Goal: Task Accomplishment & Management: Manage account settings

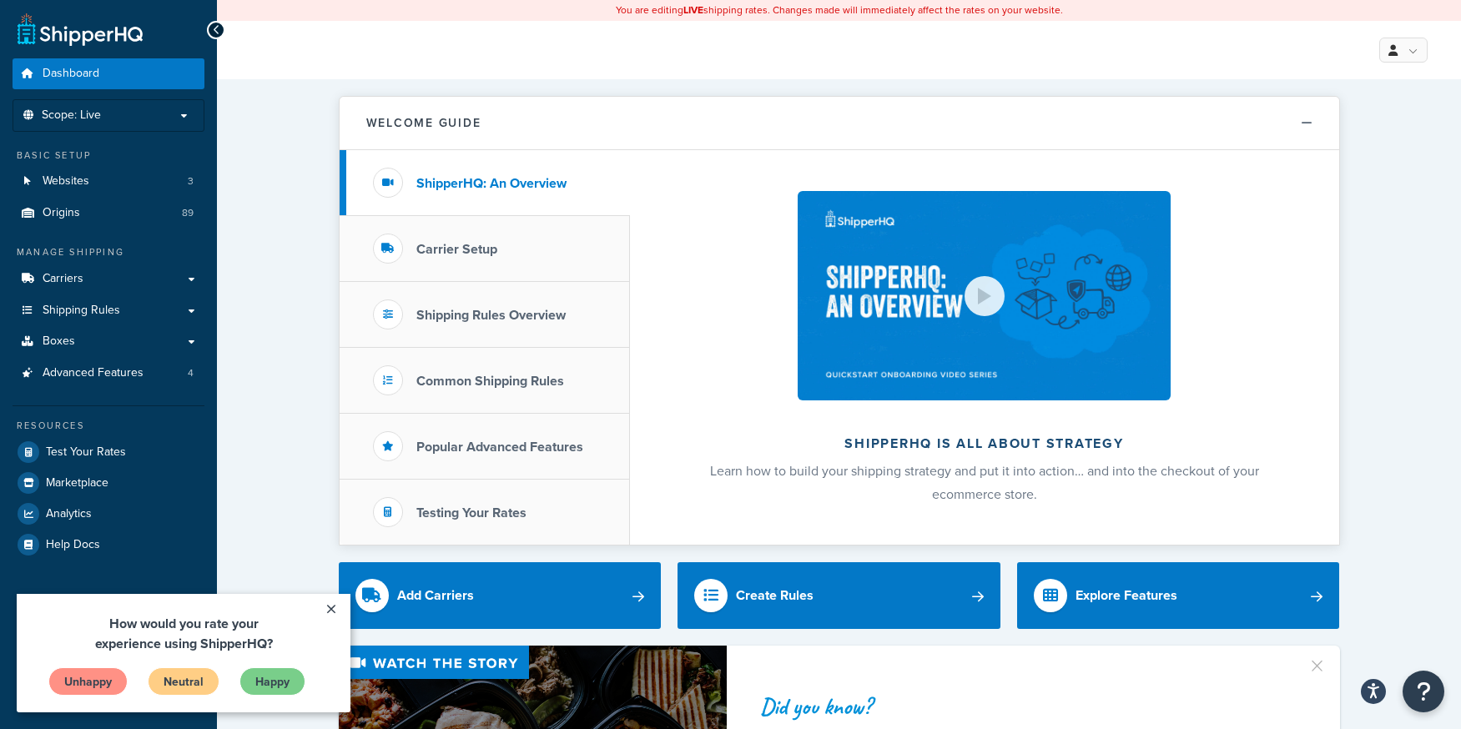
click at [335, 612] on link "×" at bounding box center [330, 609] width 29 height 30
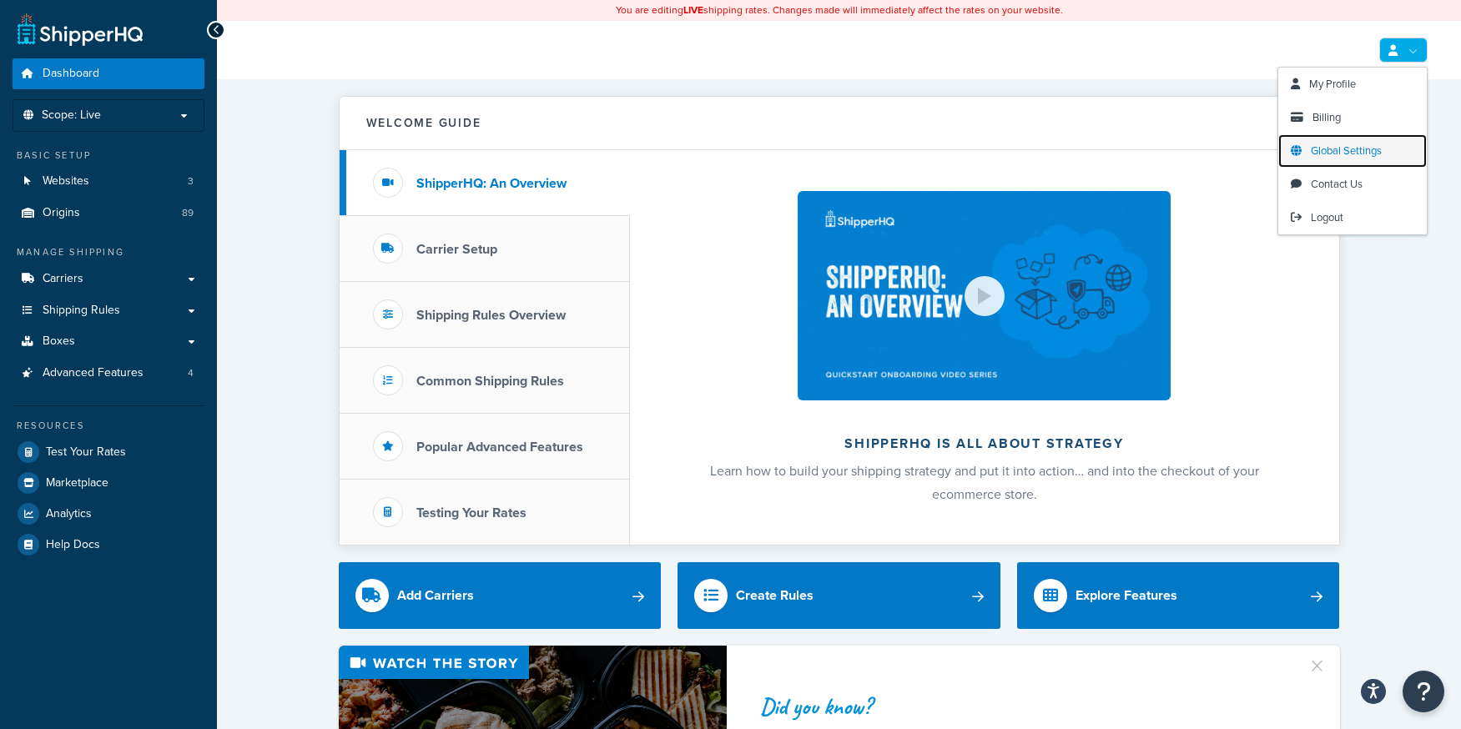
click at [1348, 149] on span "Global Settings" at bounding box center [1346, 151] width 71 height 16
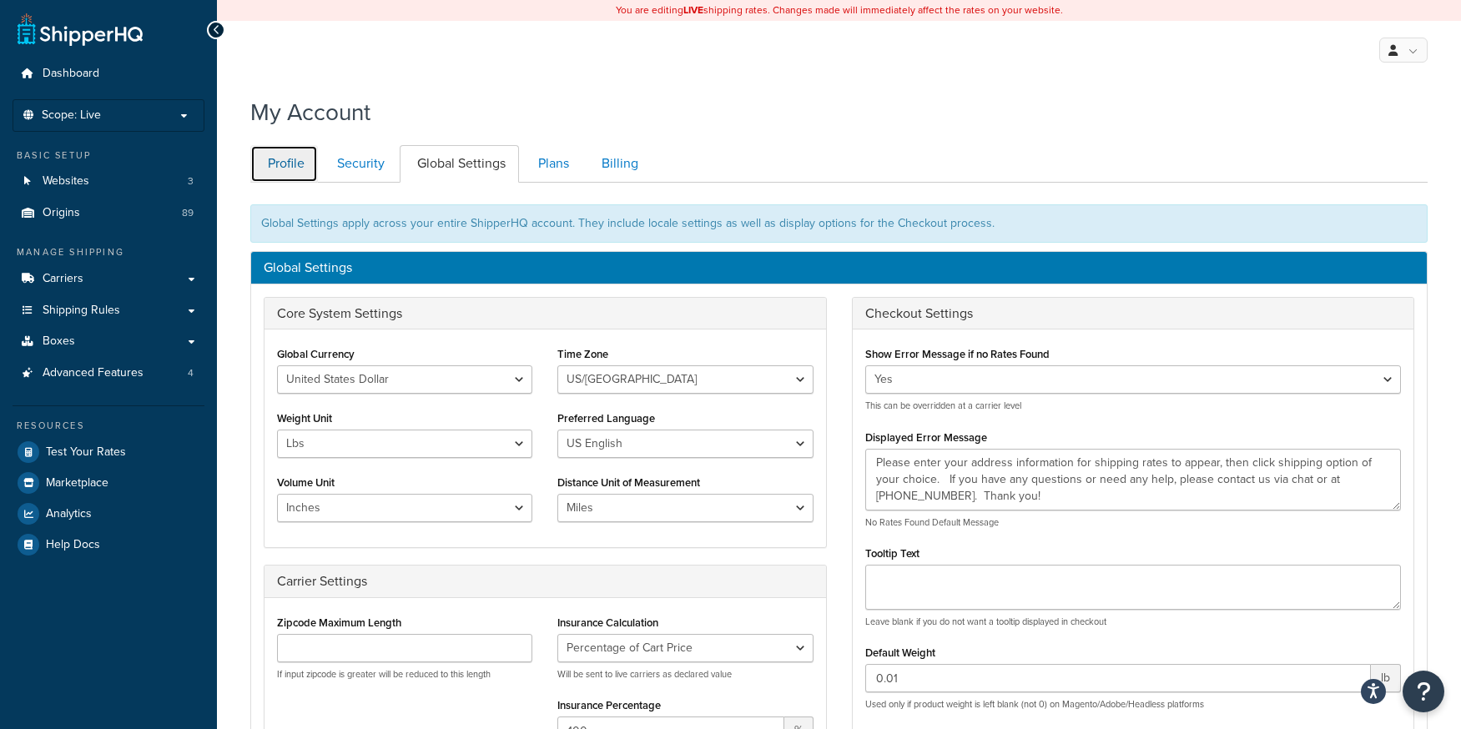
click at [280, 164] on link "Profile" at bounding box center [284, 164] width 68 height 38
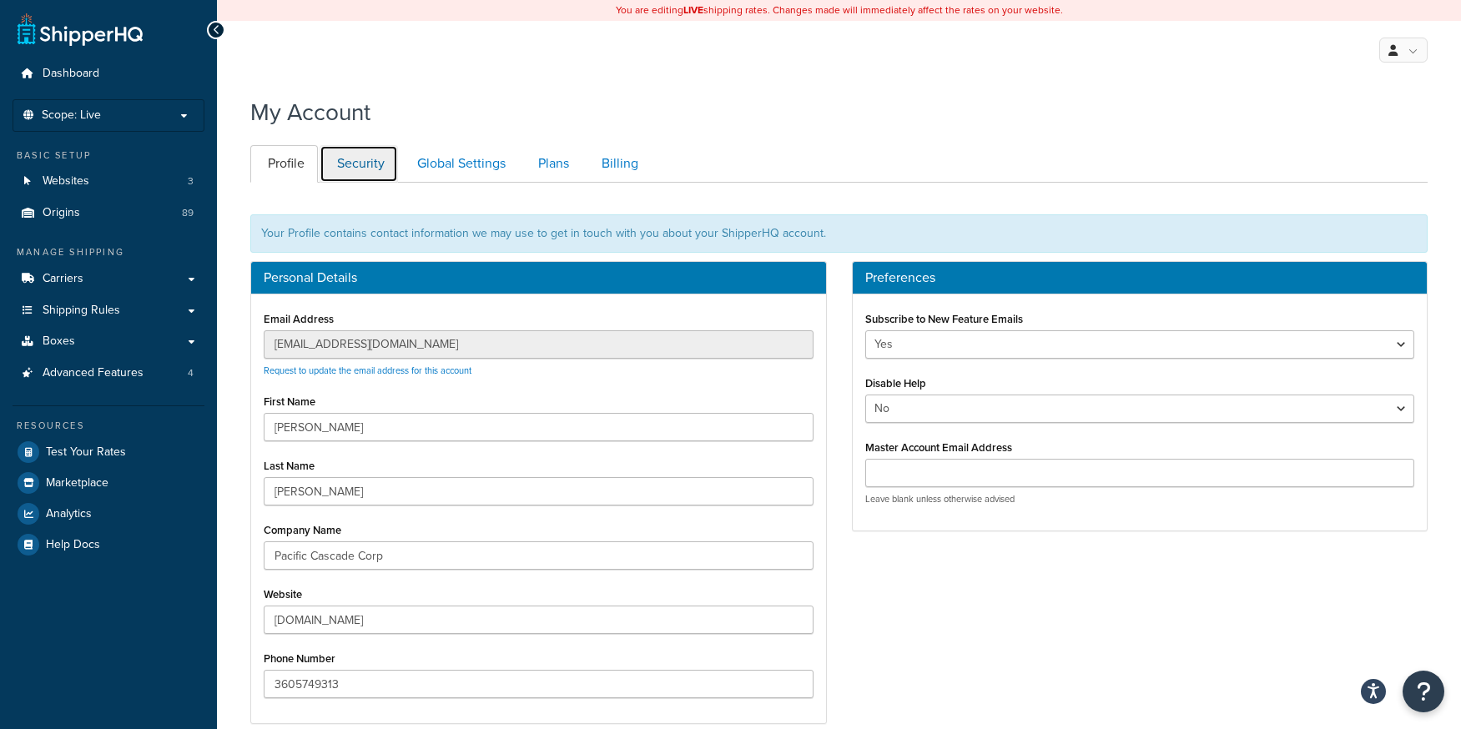
click at [368, 162] on link "Security" at bounding box center [359, 164] width 78 height 38
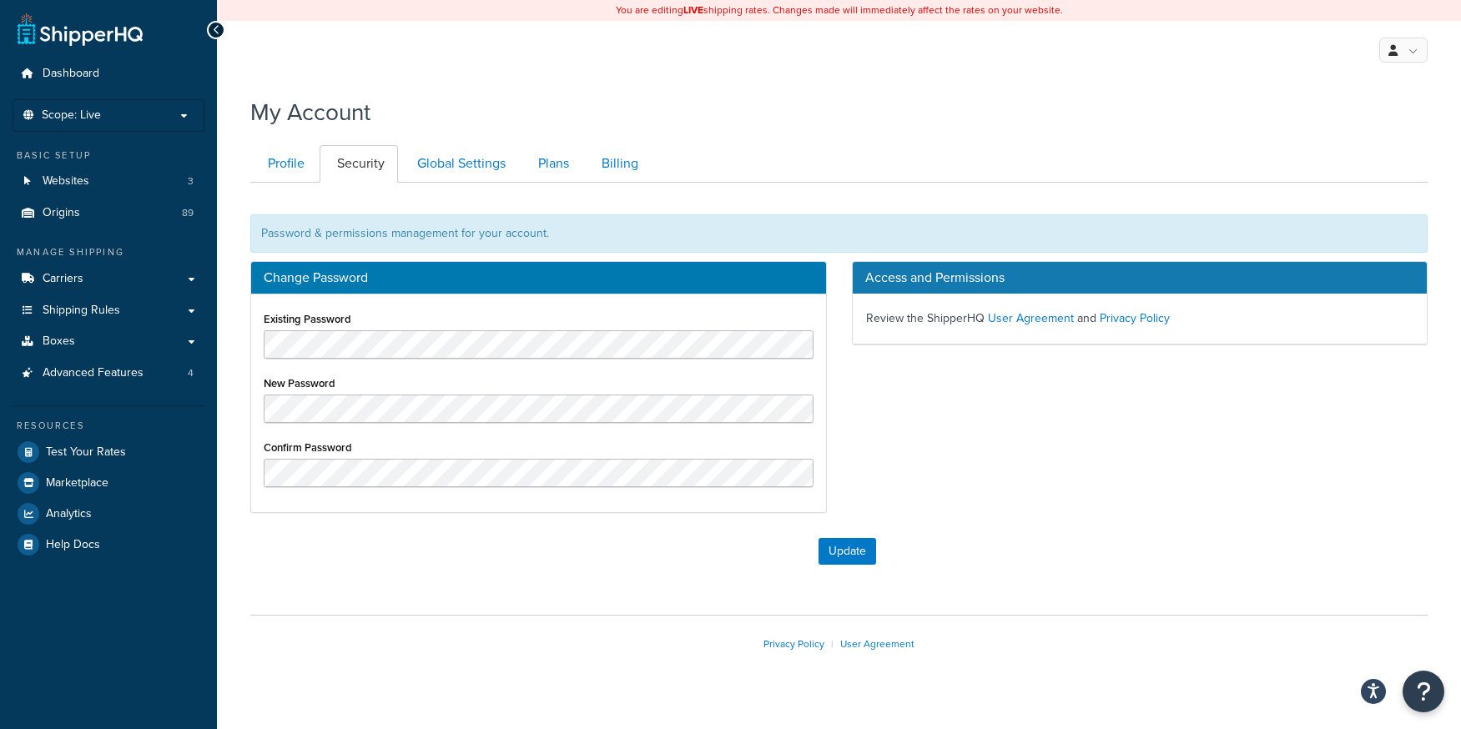
scroll to position [27, 0]
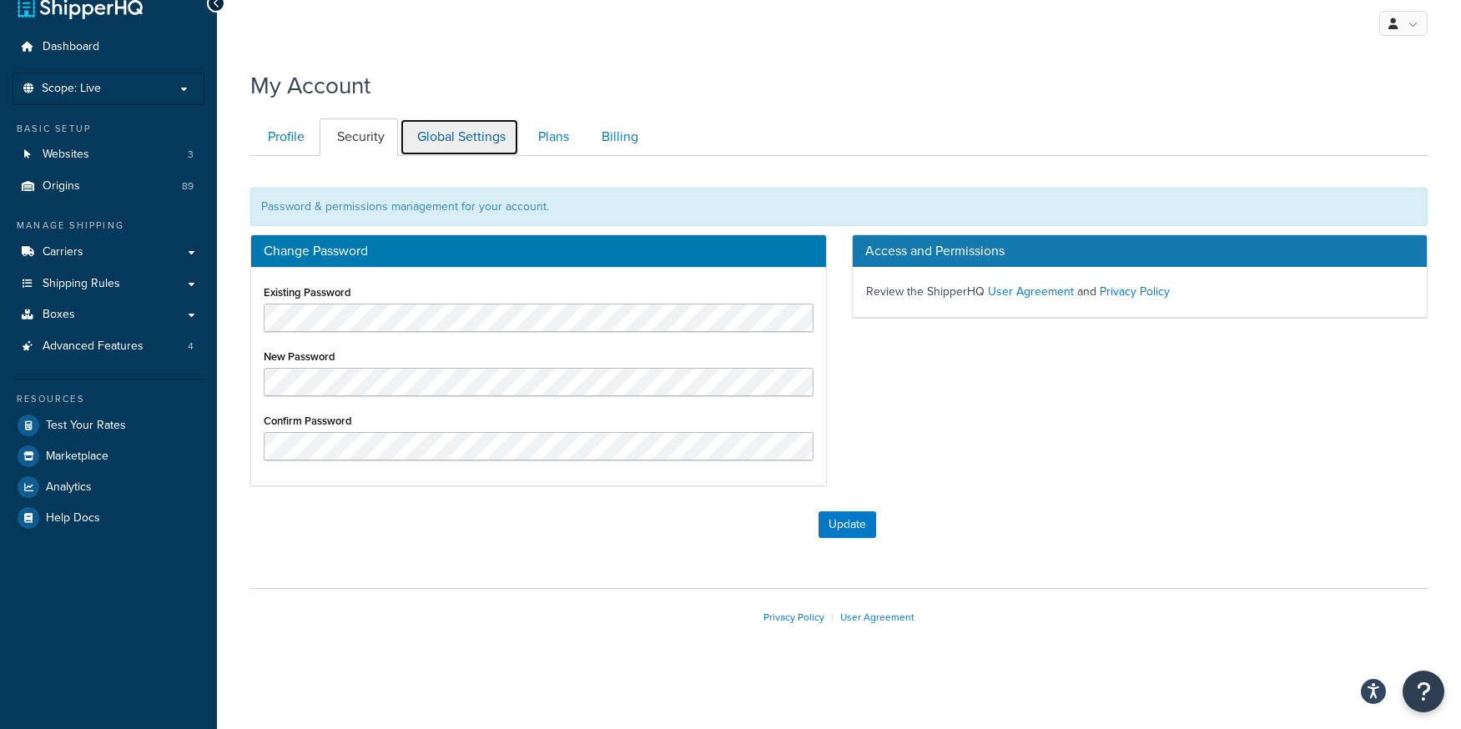
click at [471, 129] on link "Global Settings" at bounding box center [459, 138] width 119 height 38
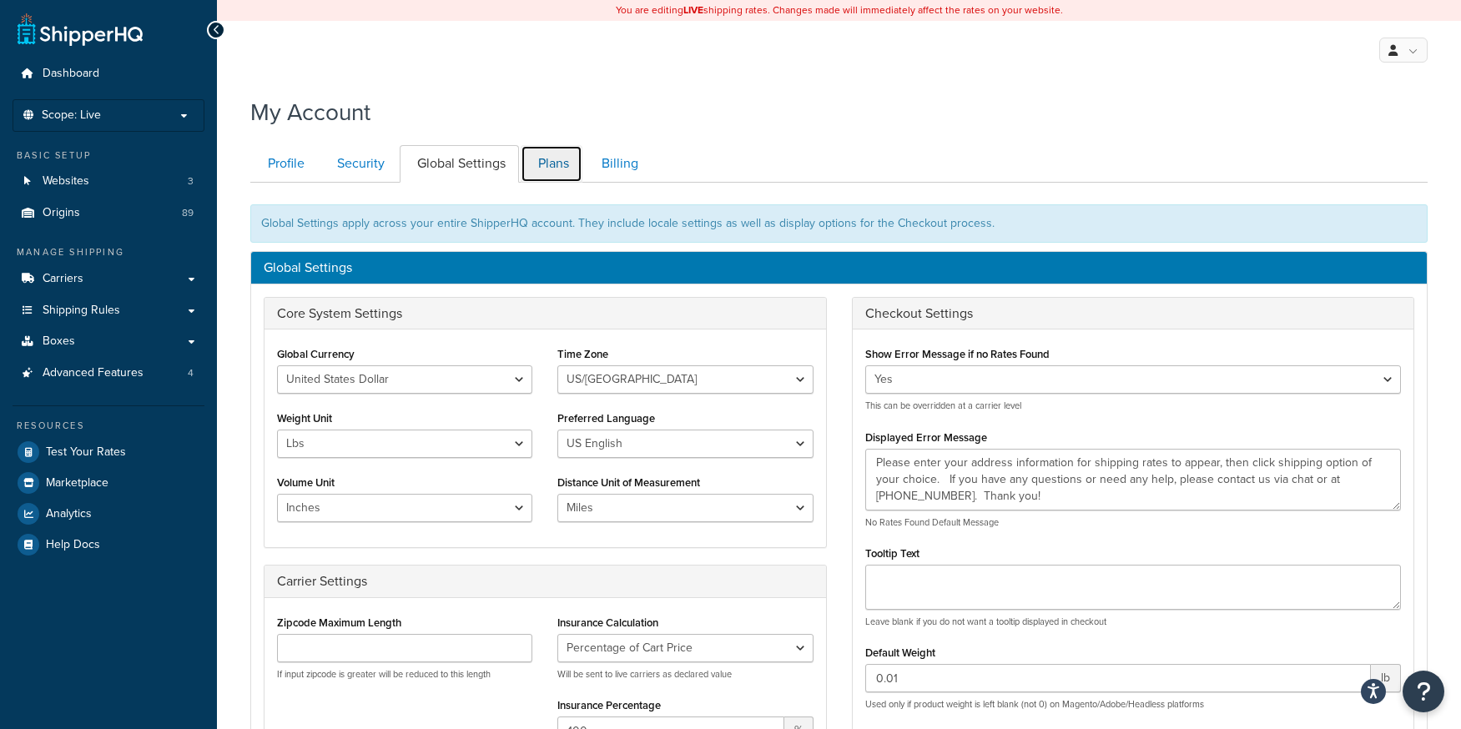
click at [545, 169] on link "Plans" at bounding box center [552, 164] width 62 height 38
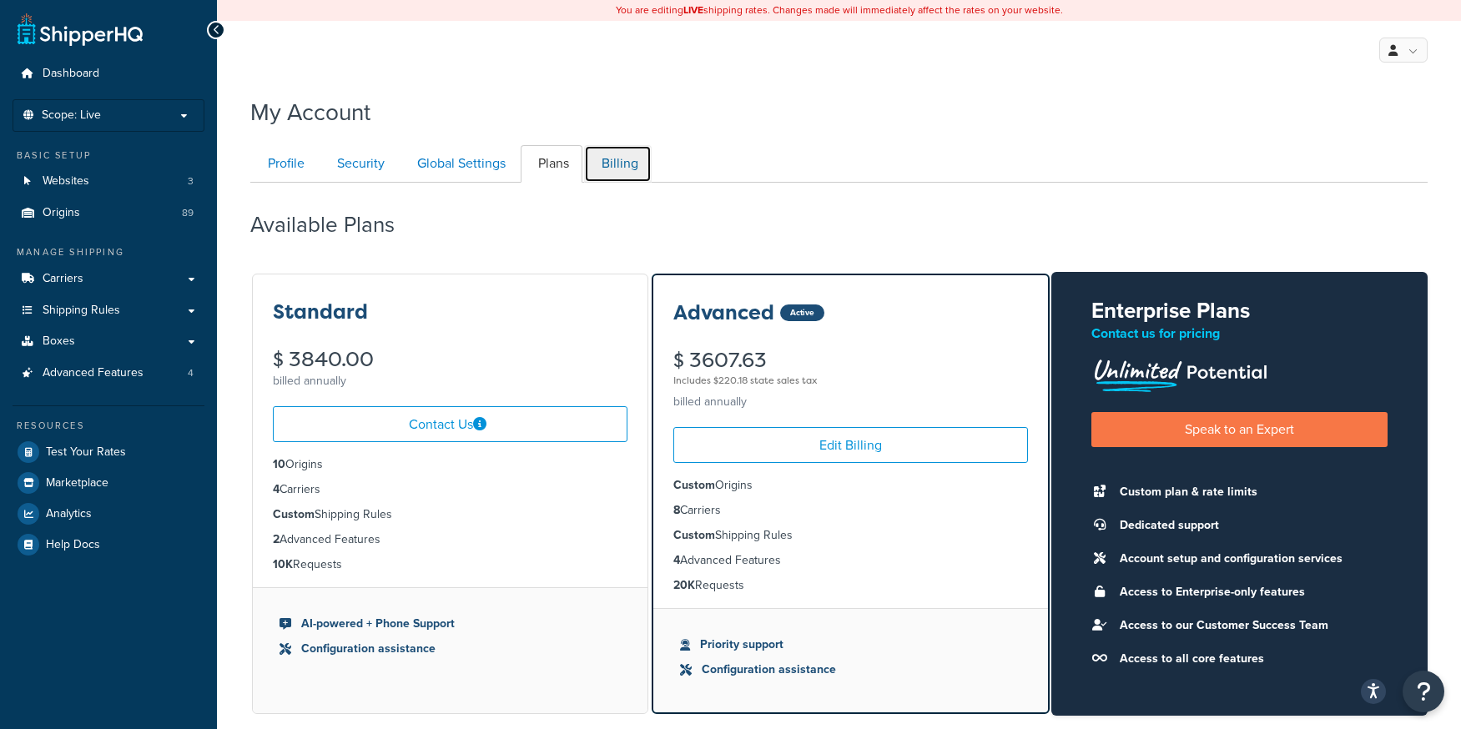
click at [610, 164] on link "Billing" at bounding box center [618, 164] width 68 height 38
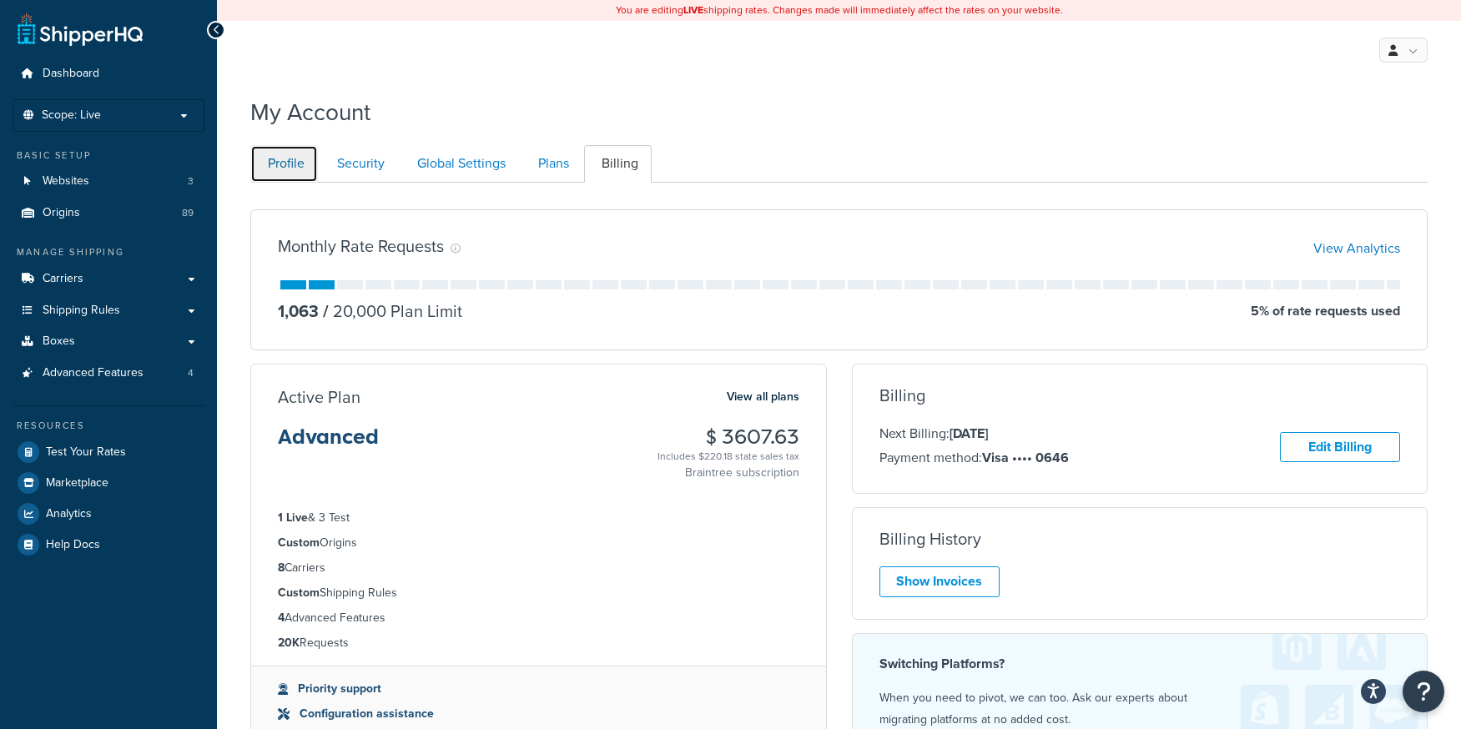
click at [283, 169] on link "Profile" at bounding box center [284, 164] width 68 height 38
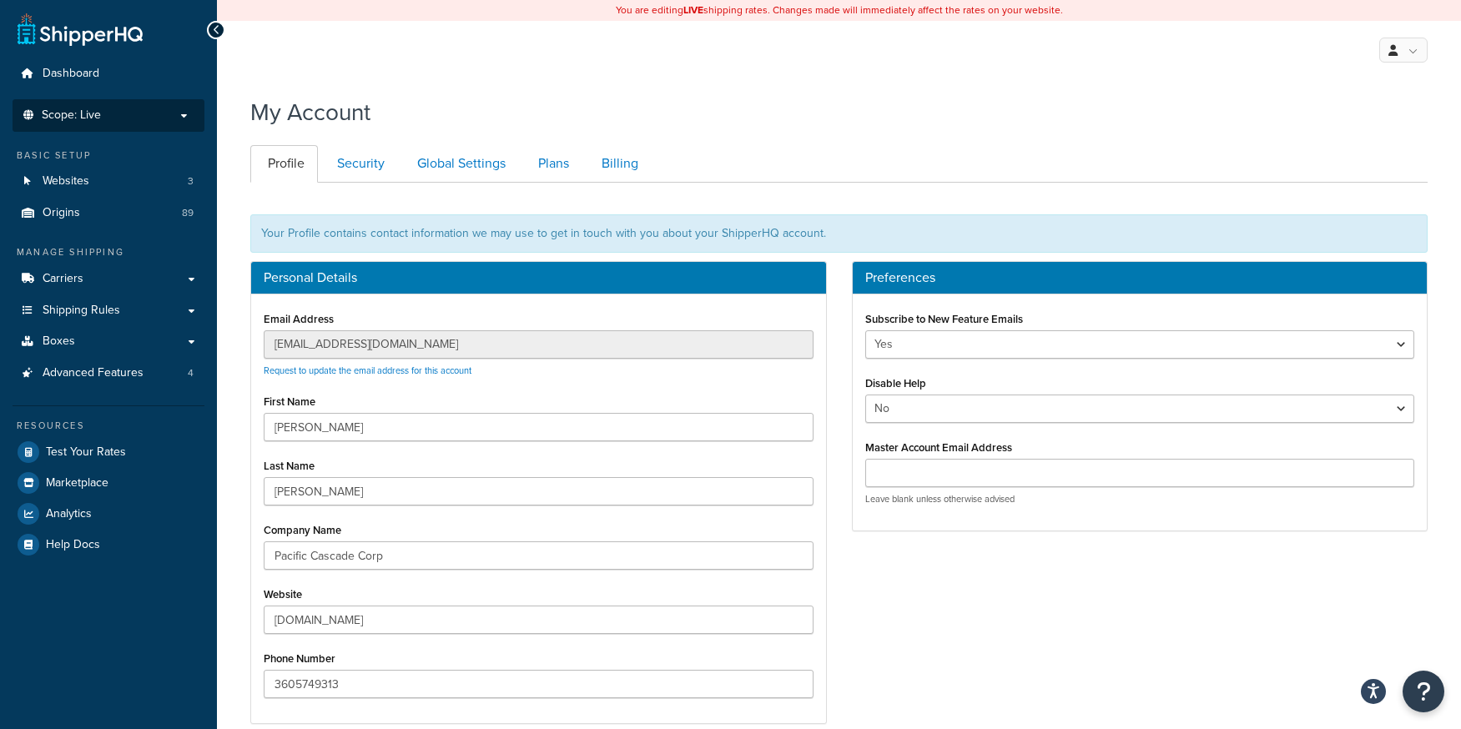
click at [58, 124] on li "Scope: Live Development Integration Test" at bounding box center [109, 115] width 192 height 33
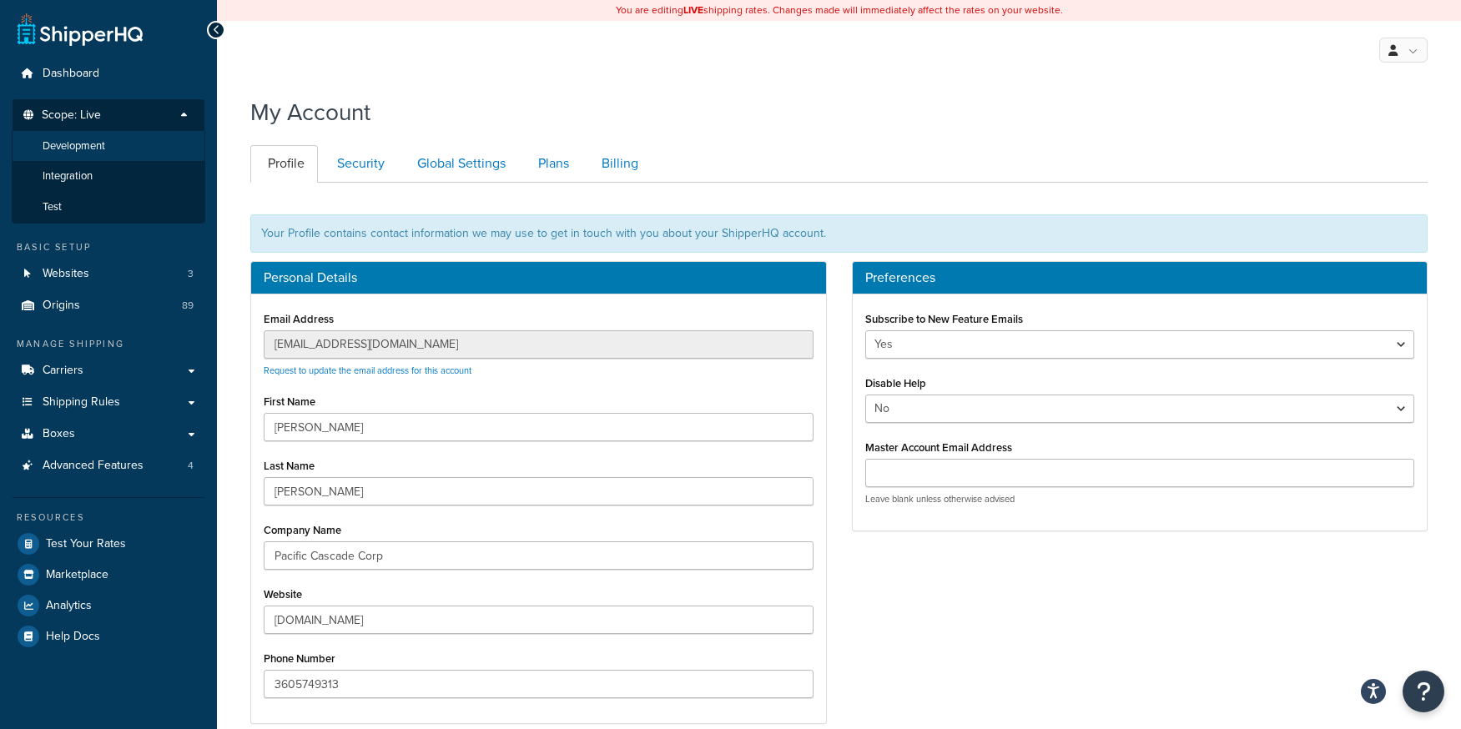
click at [133, 149] on li "Development" at bounding box center [109, 146] width 194 height 31
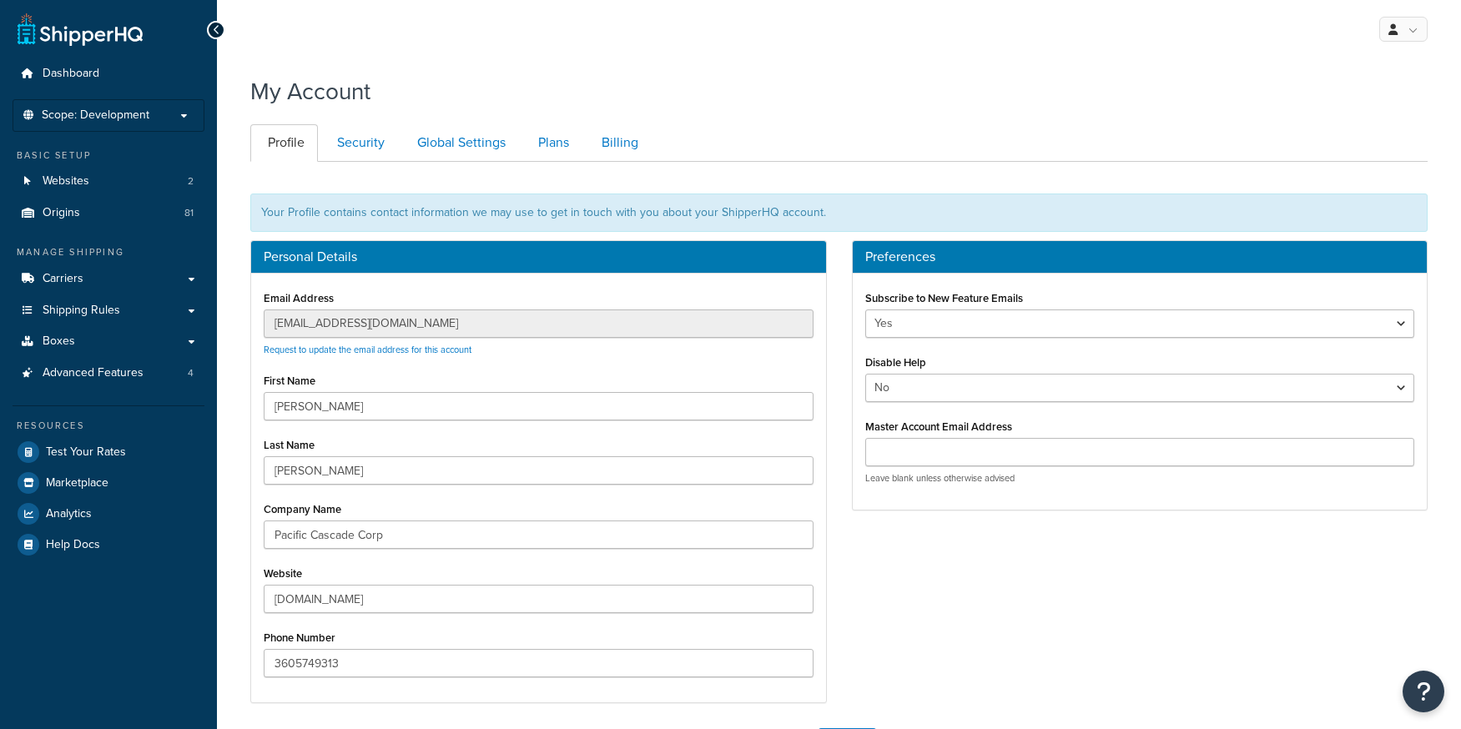
click at [134, 120] on span "Scope: Development" at bounding box center [96, 115] width 108 height 14
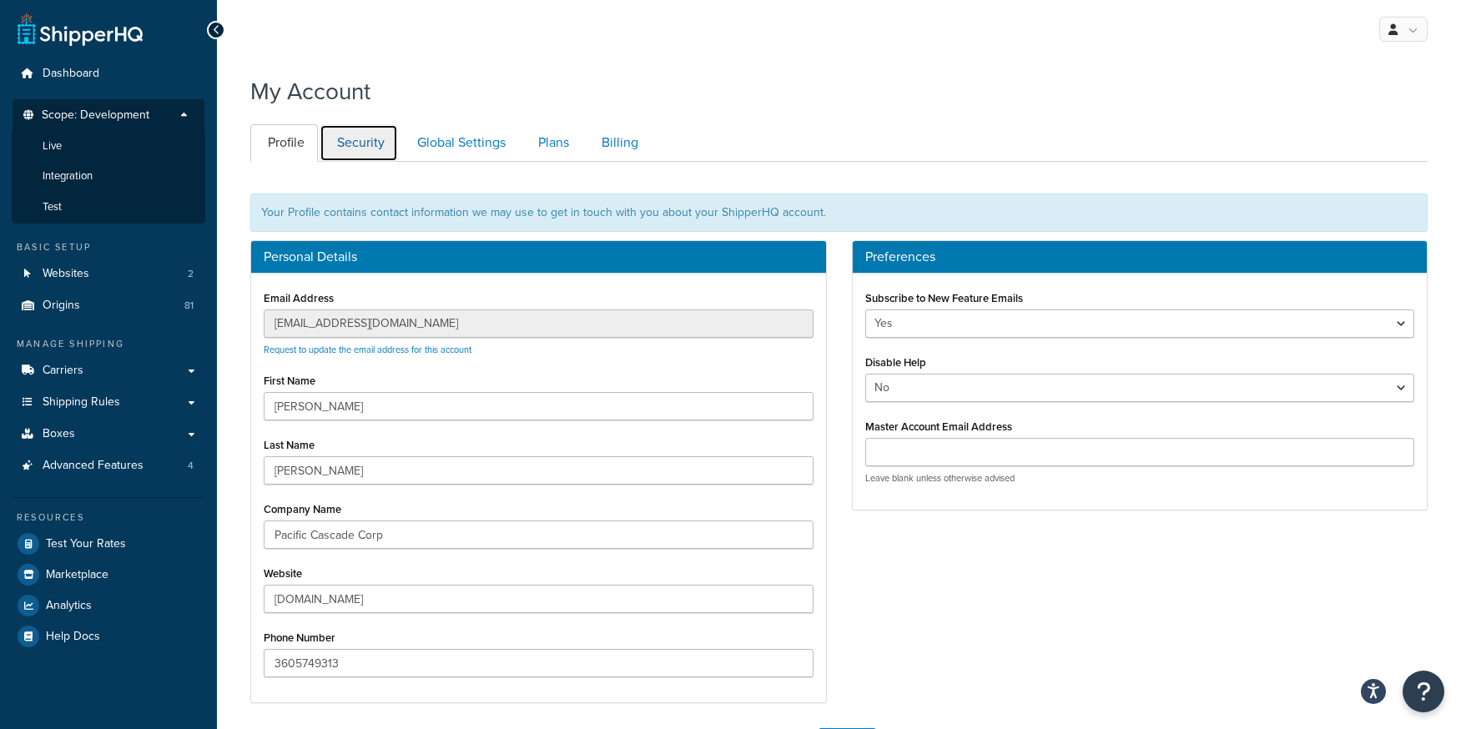
click at [346, 146] on link "Security" at bounding box center [359, 143] width 78 height 38
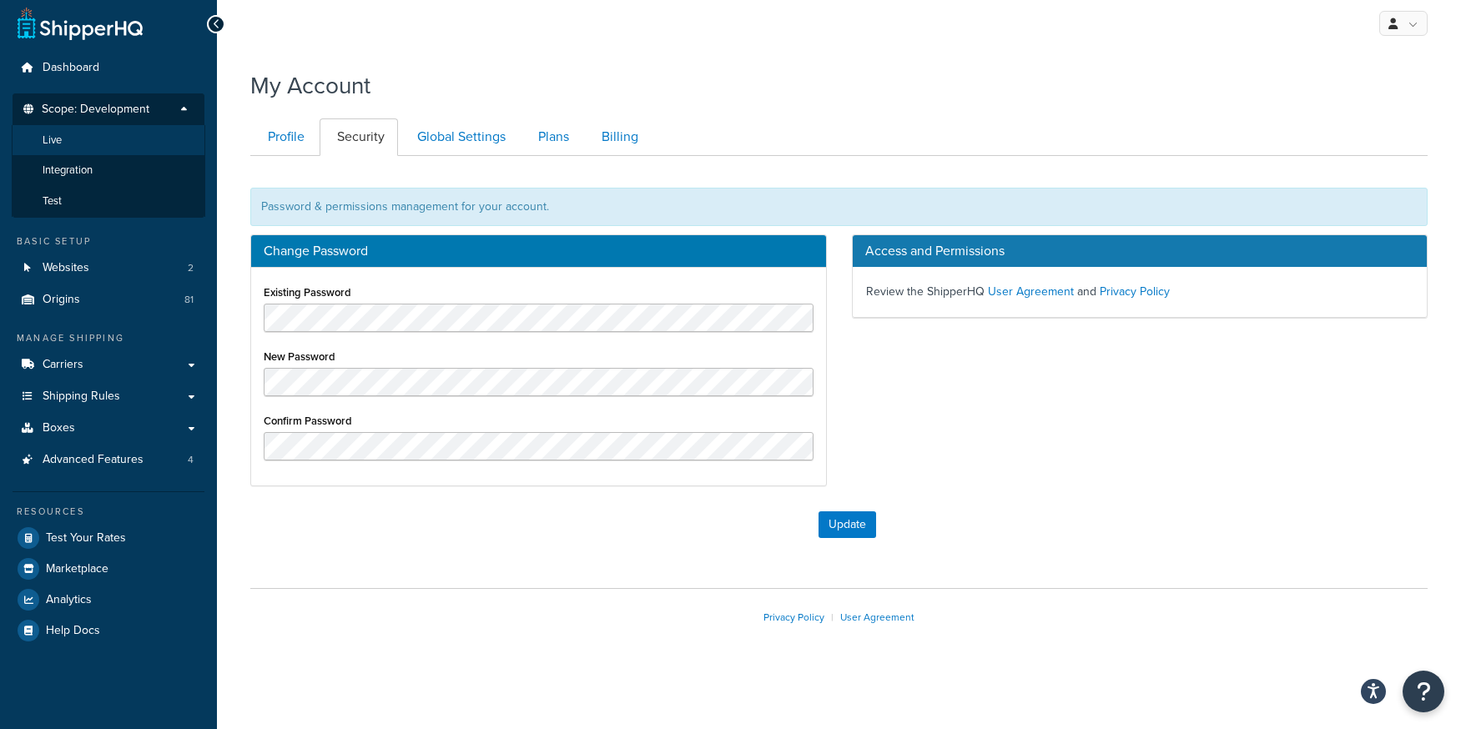
click at [134, 138] on li "Live" at bounding box center [109, 140] width 194 height 31
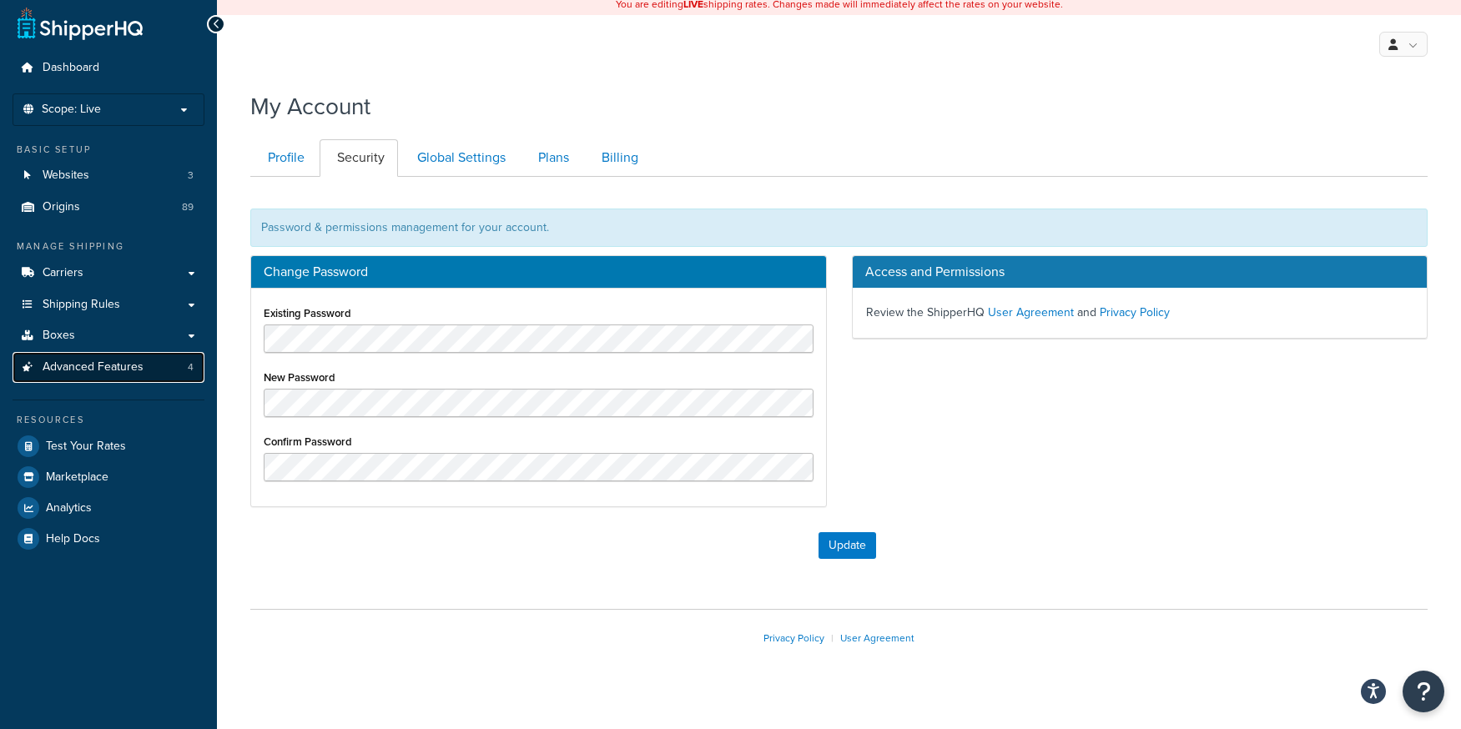
click at [73, 365] on span "Advanced Features" at bounding box center [93, 368] width 101 height 14
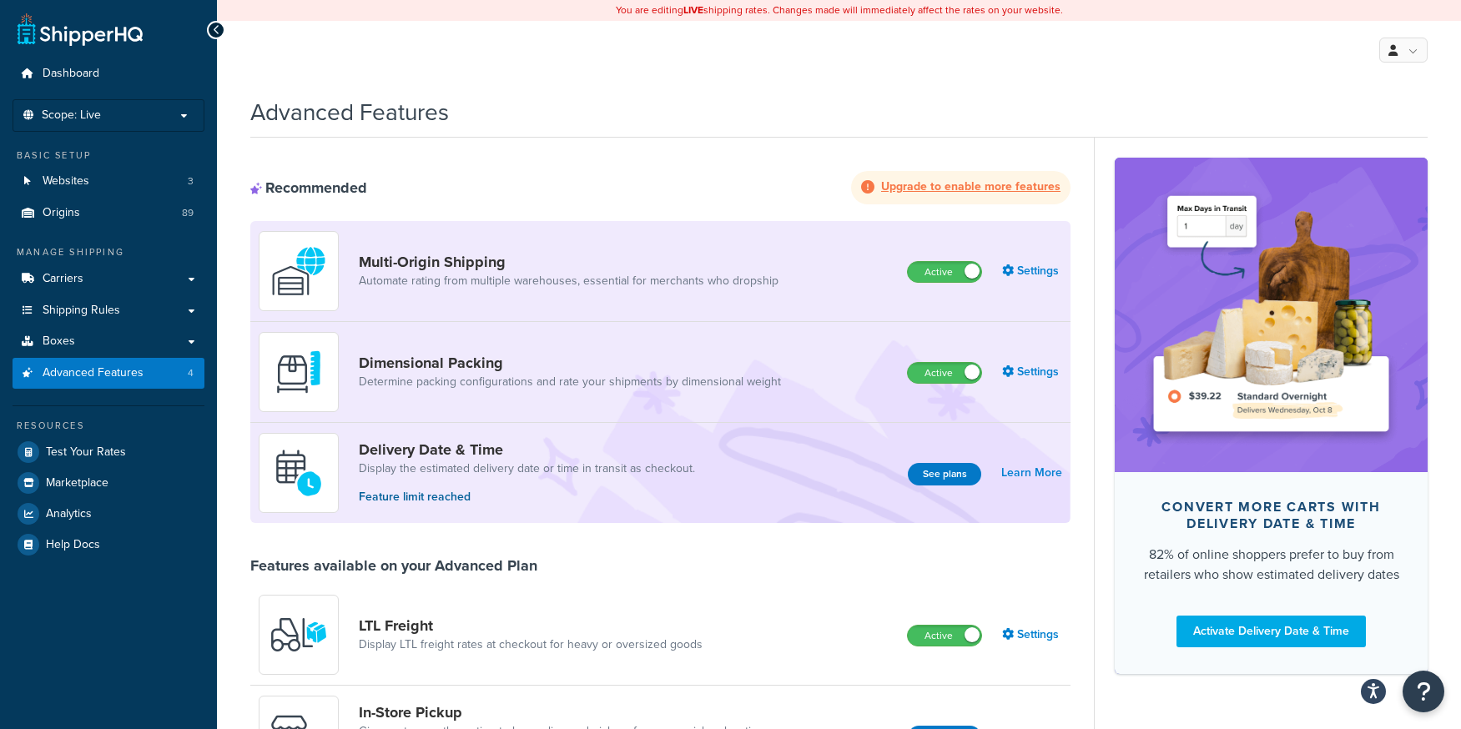
click at [770, 127] on div "Advanced Features" at bounding box center [839, 108] width 1178 height 41
click at [69, 547] on span "Help Docs" at bounding box center [73, 545] width 54 height 14
click at [74, 113] on span "Scope: Live" at bounding box center [71, 115] width 59 height 14
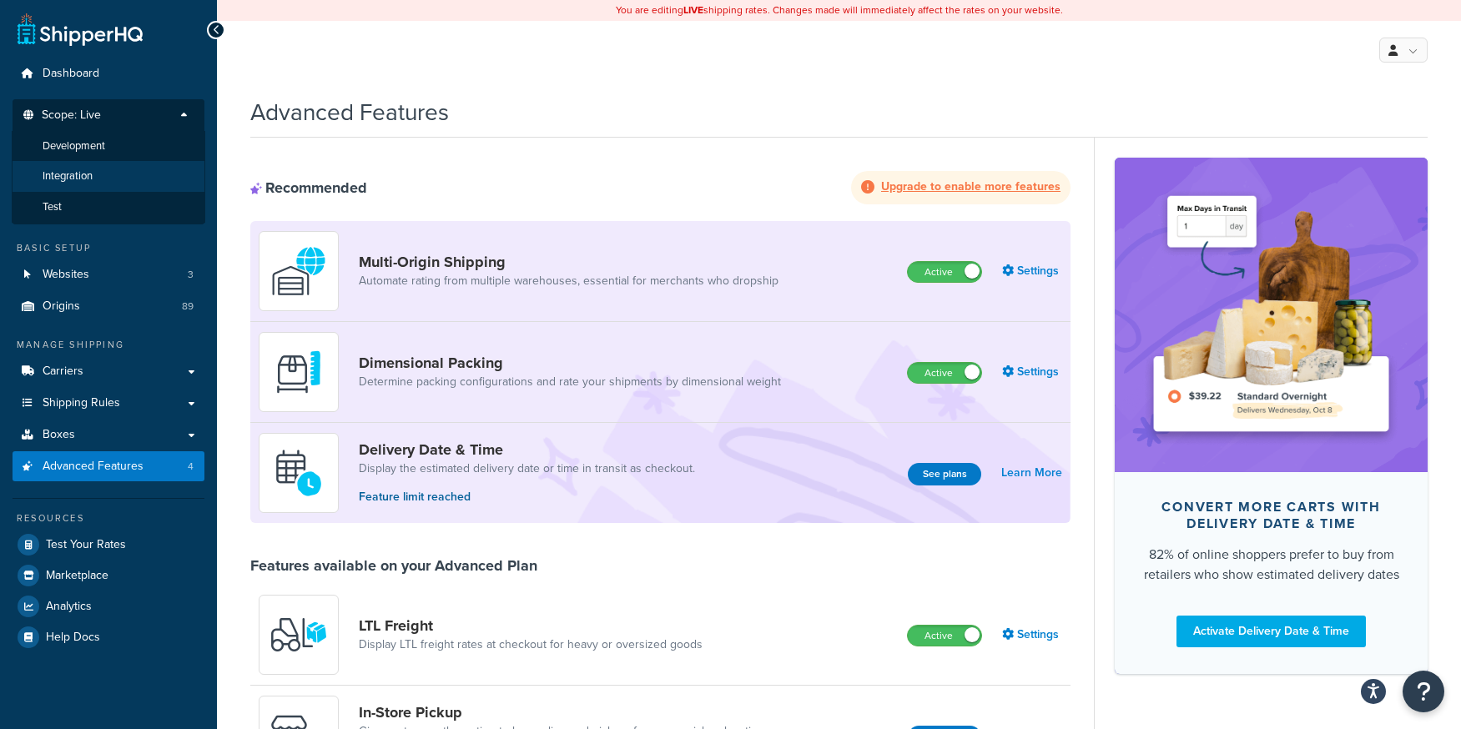
click at [63, 179] on span "Integration" at bounding box center [68, 176] width 50 height 14
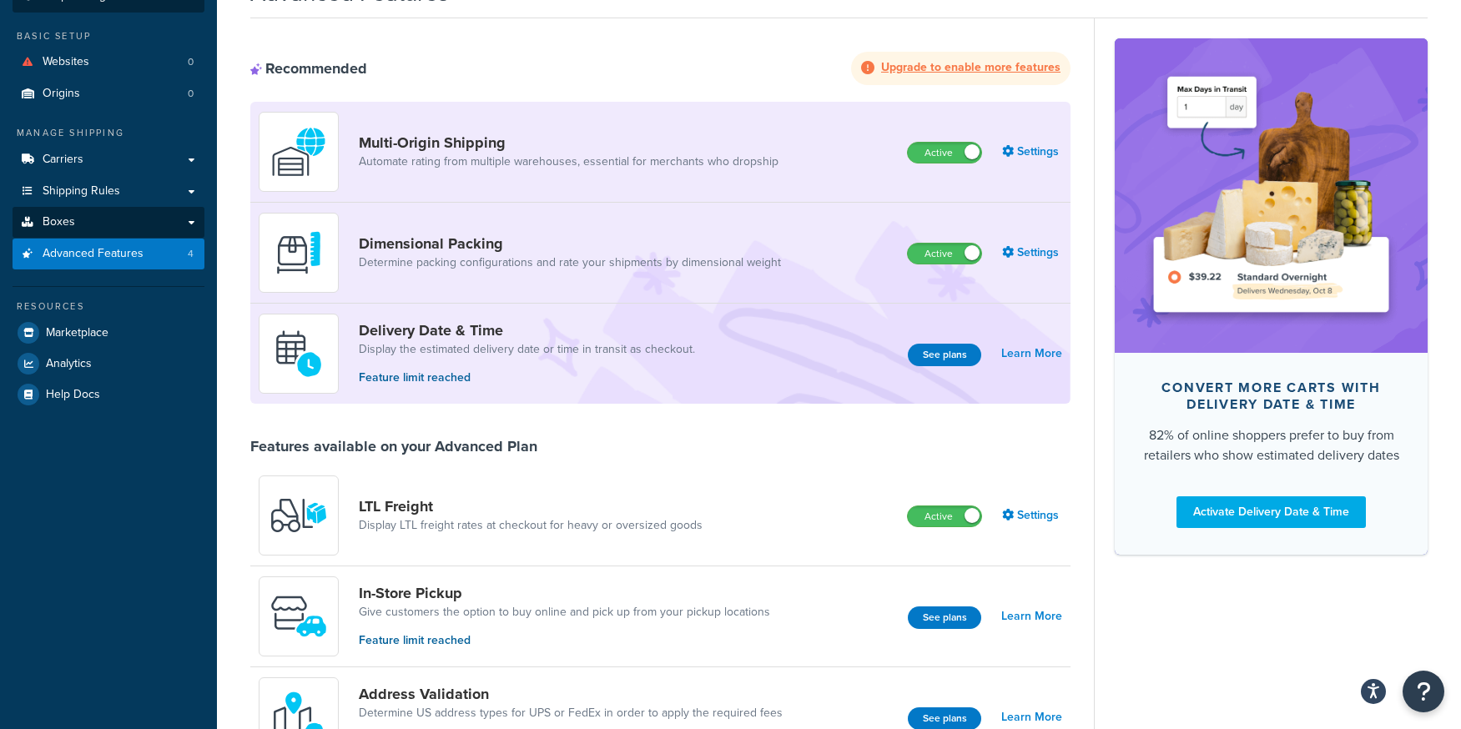
scroll to position [15, 0]
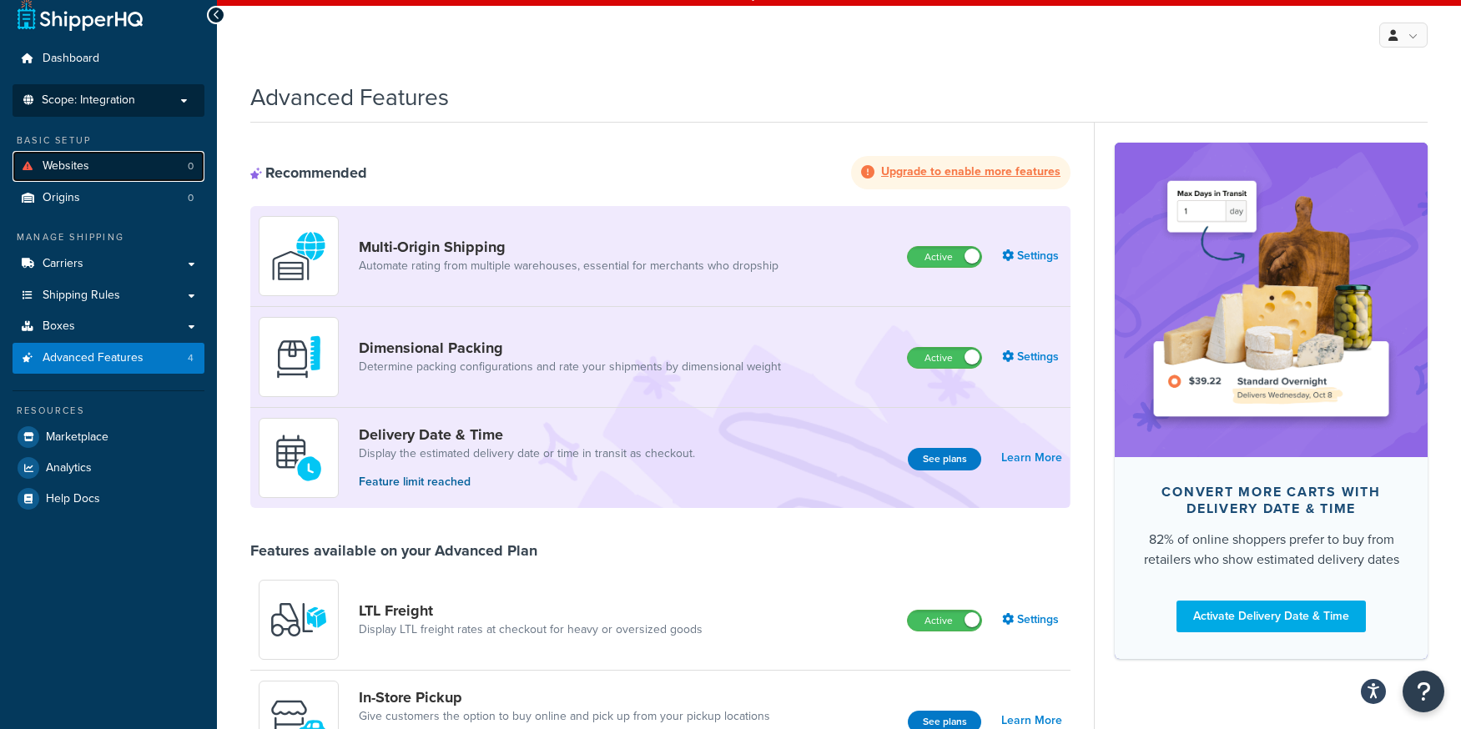
click at [63, 170] on span "Websites" at bounding box center [66, 166] width 47 height 14
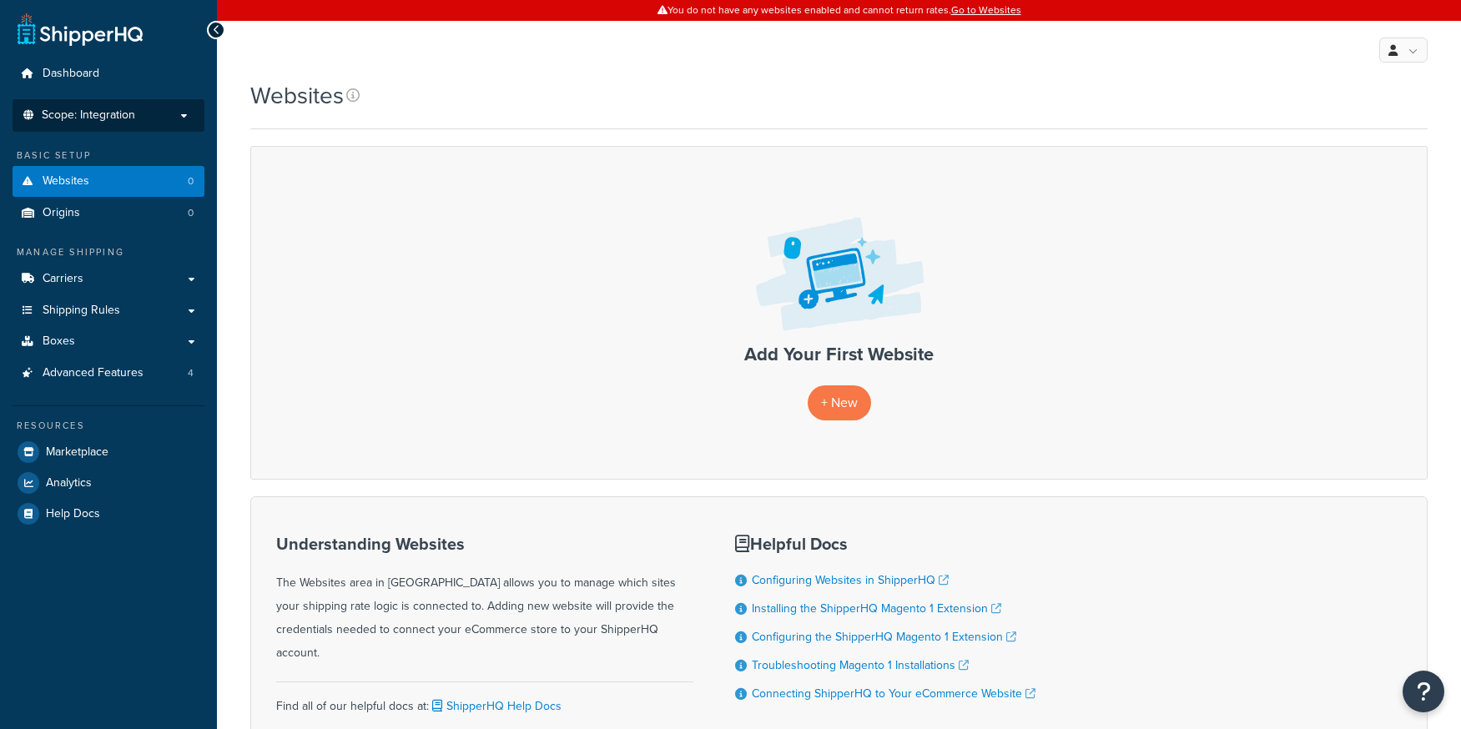
click at [93, 117] on span "Scope: Integration" at bounding box center [88, 115] width 93 height 14
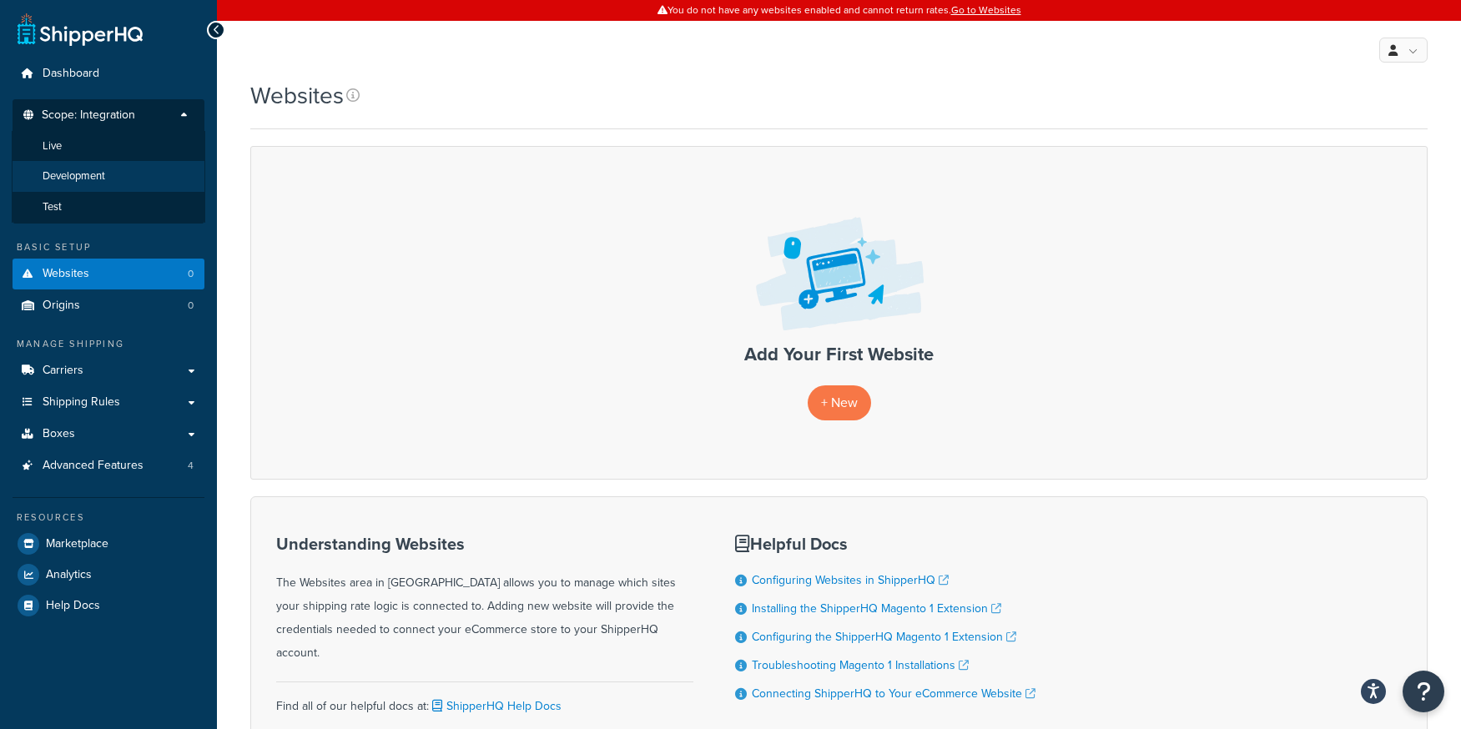
click at [63, 179] on span "Development" at bounding box center [74, 176] width 63 height 14
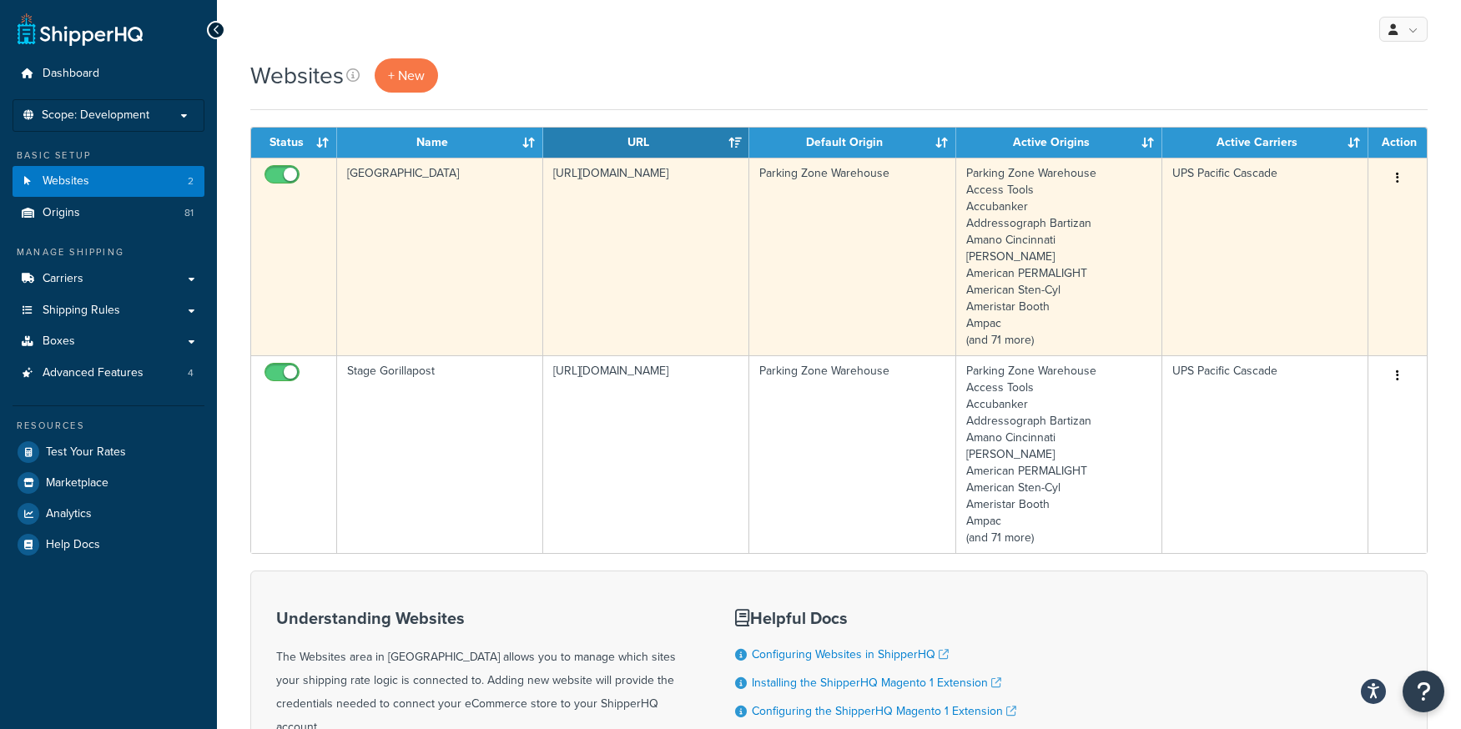
click at [442, 296] on td "Stage Parking Zone" at bounding box center [440, 257] width 206 height 198
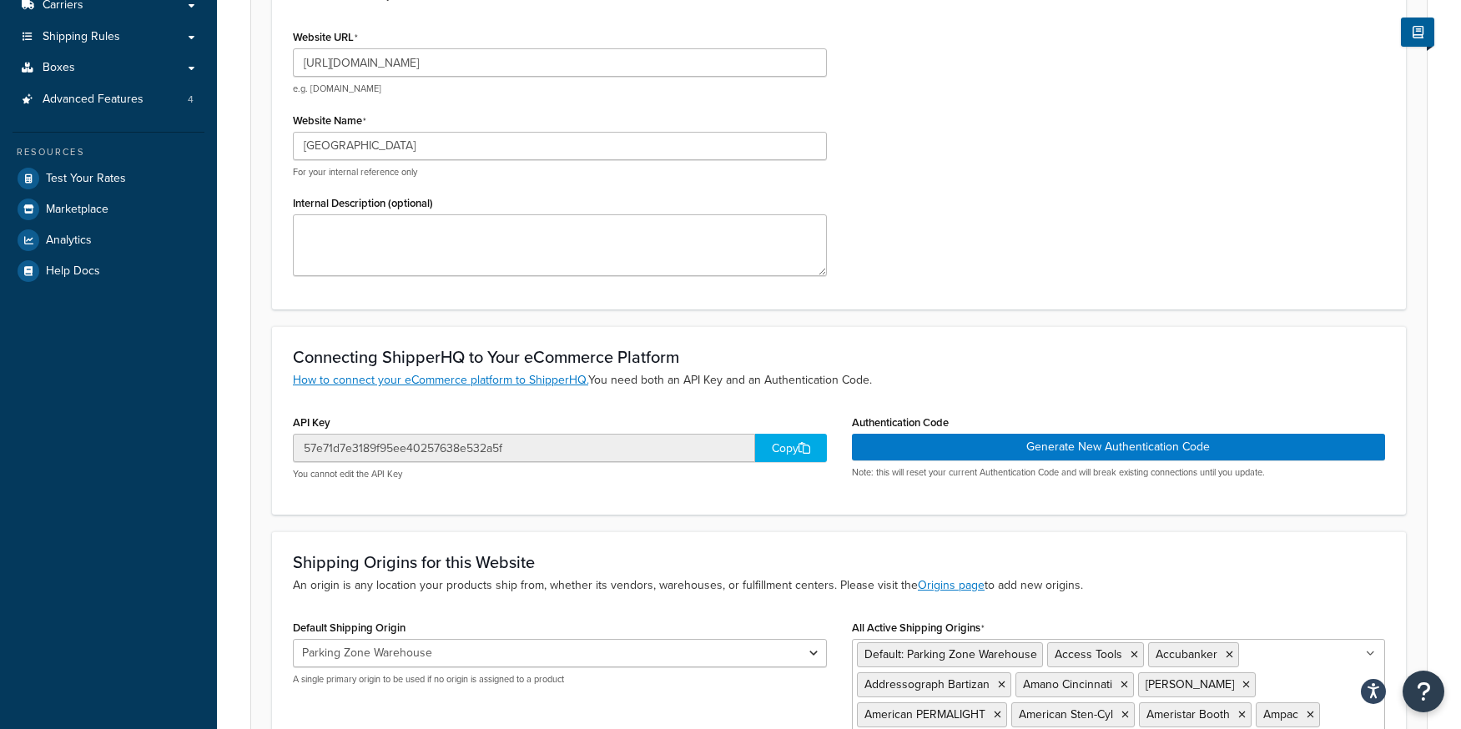
scroll to position [154, 0]
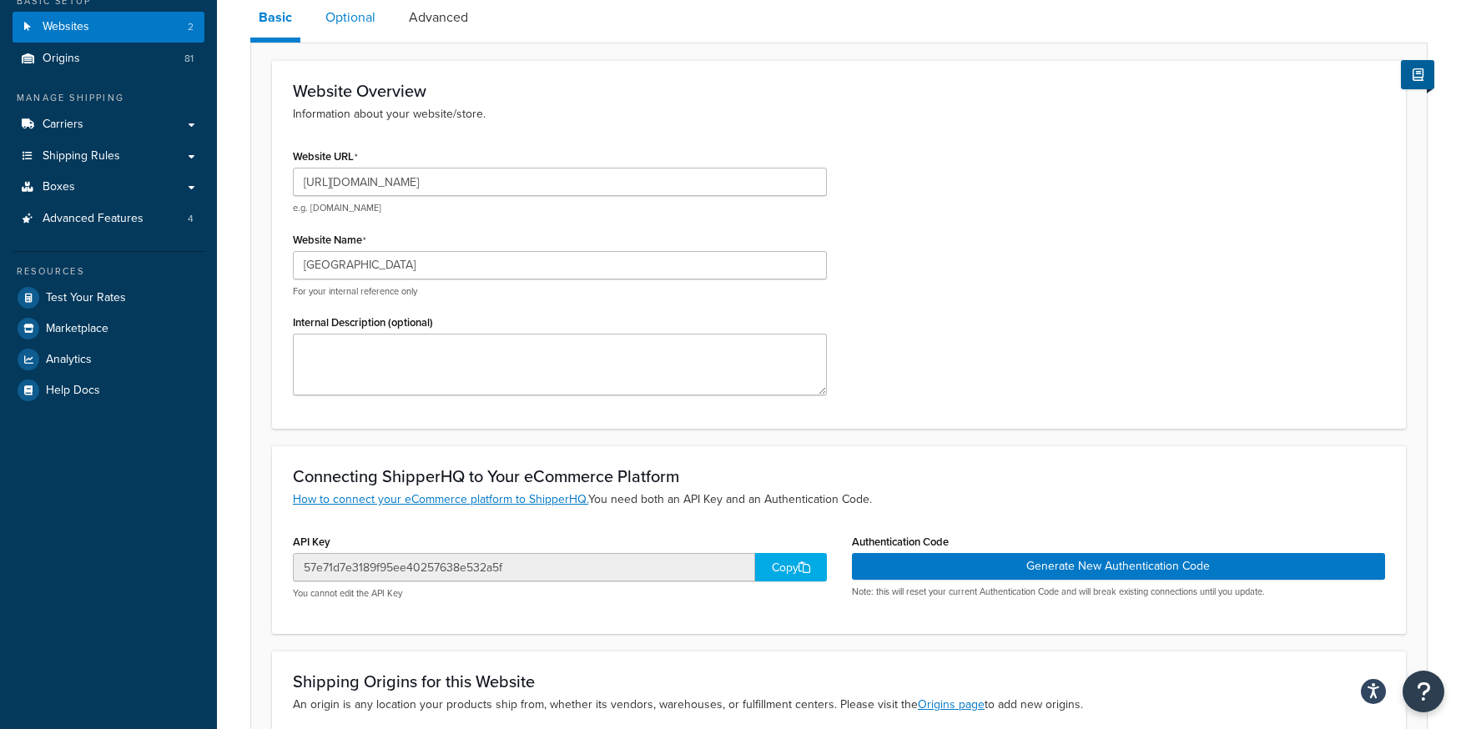
click at [345, 17] on link "Optional" at bounding box center [350, 17] width 67 height 40
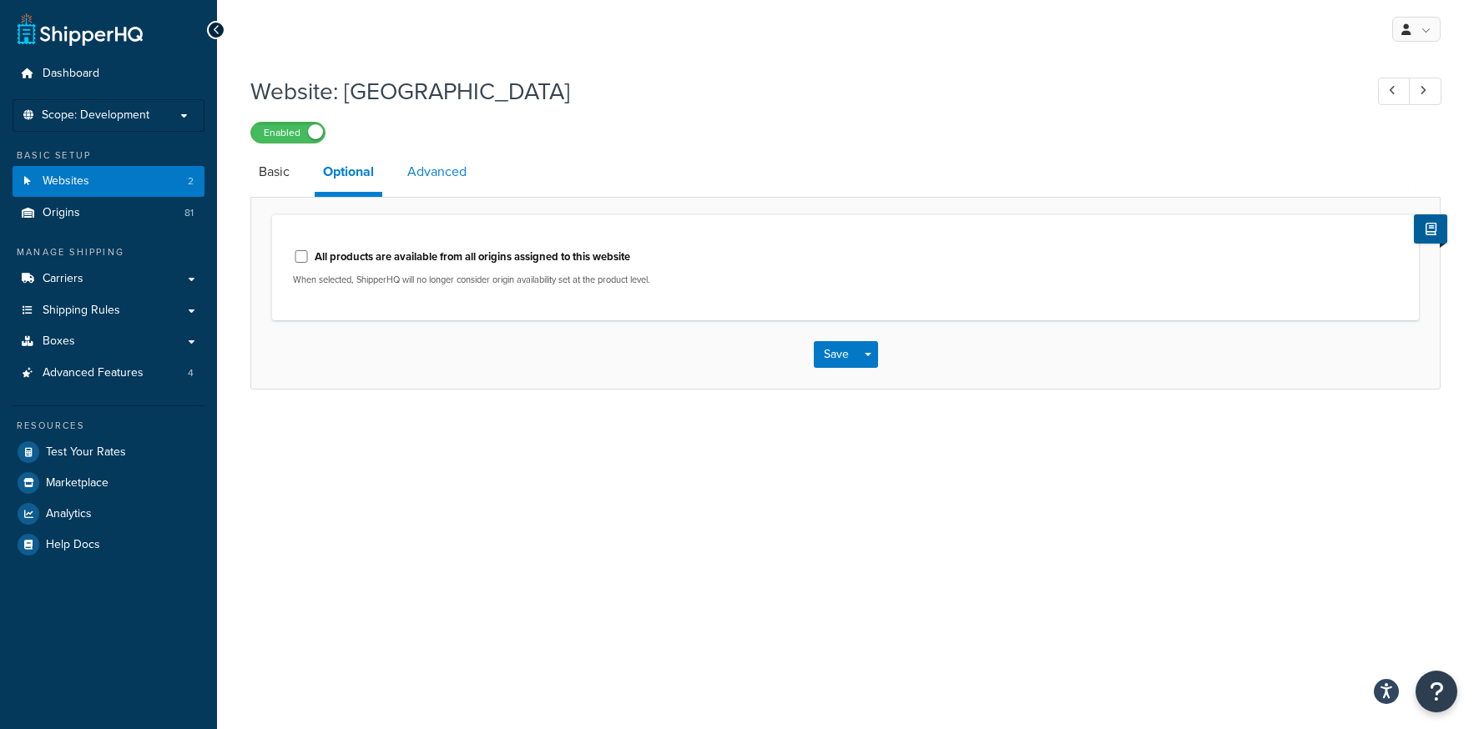
click at [434, 173] on link "Advanced" at bounding box center [437, 172] width 76 height 40
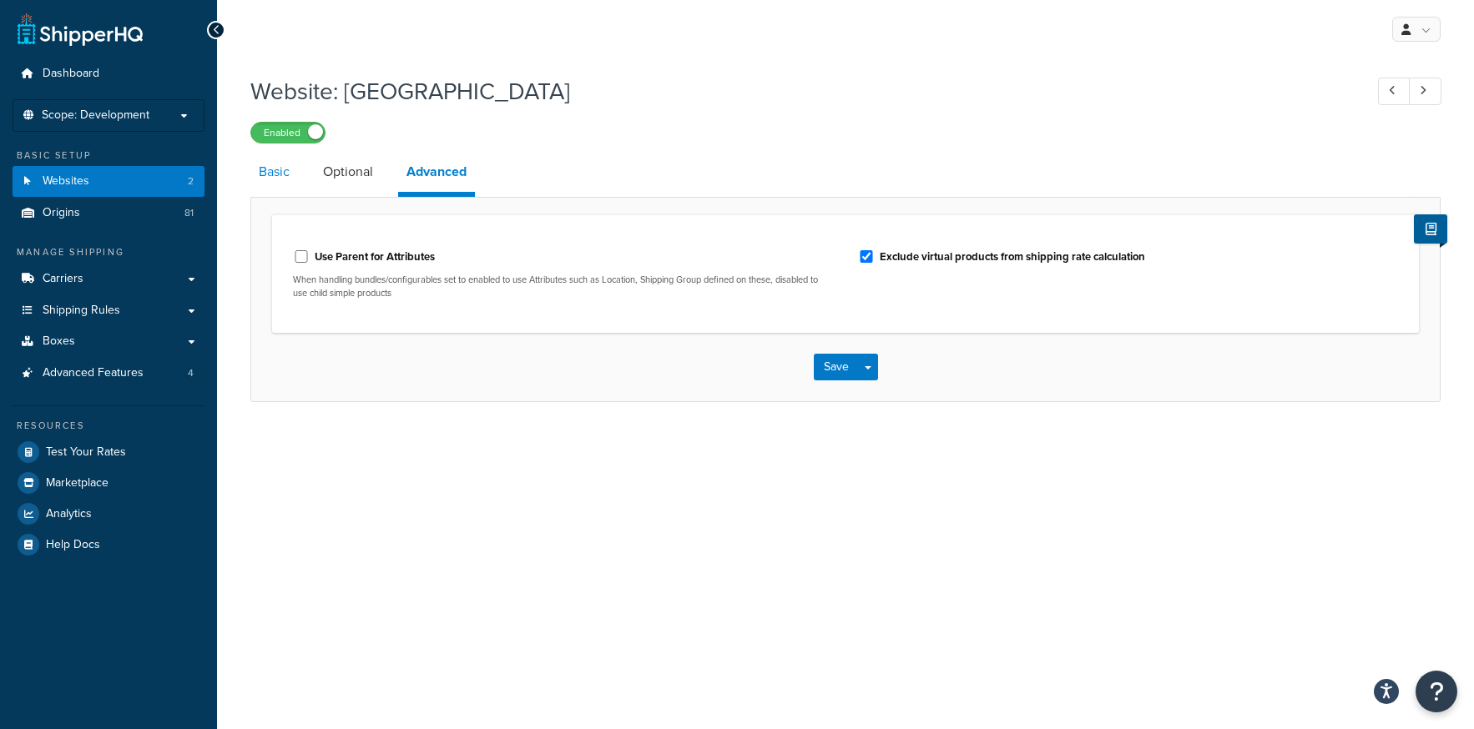
click at [268, 176] on link "Basic" at bounding box center [274, 172] width 48 height 40
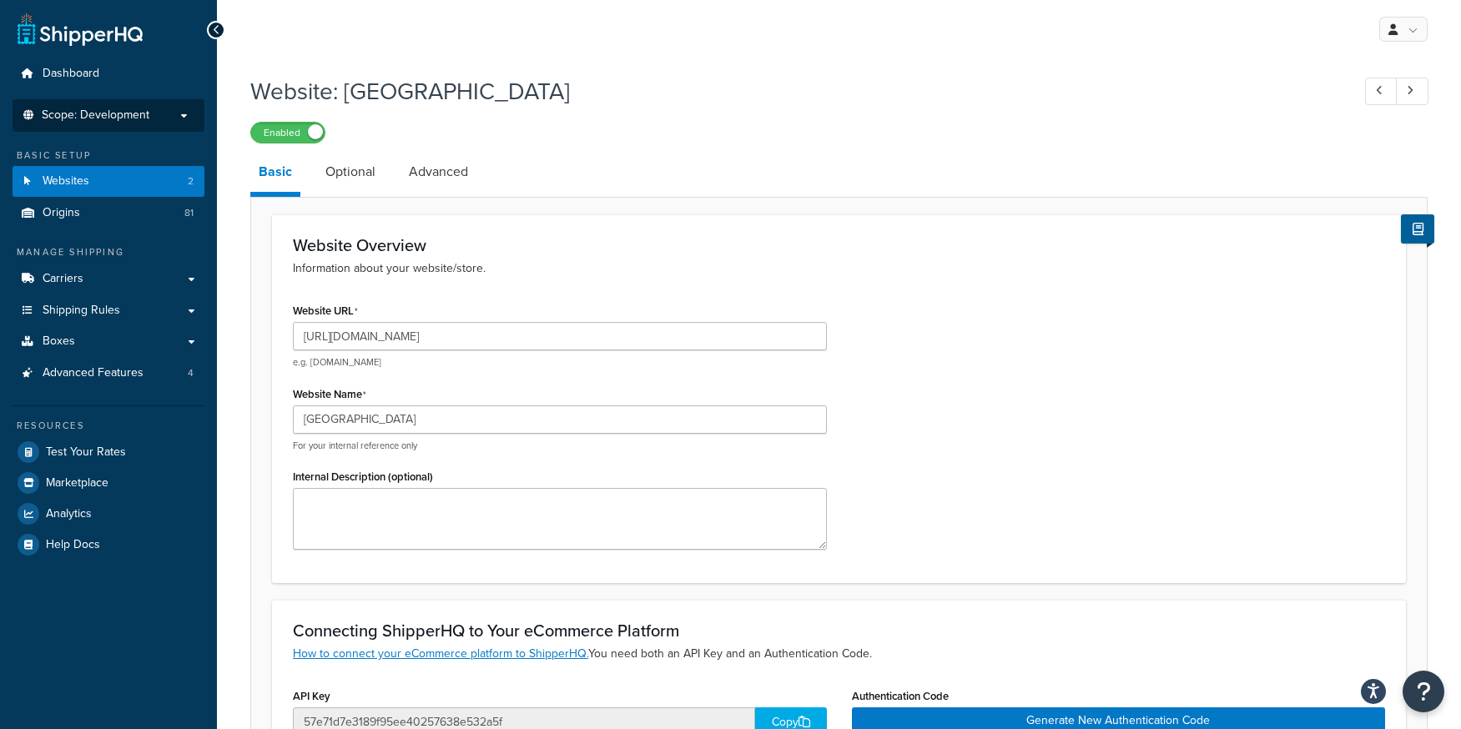
click at [84, 113] on span "Scope: Development" at bounding box center [96, 115] width 108 height 14
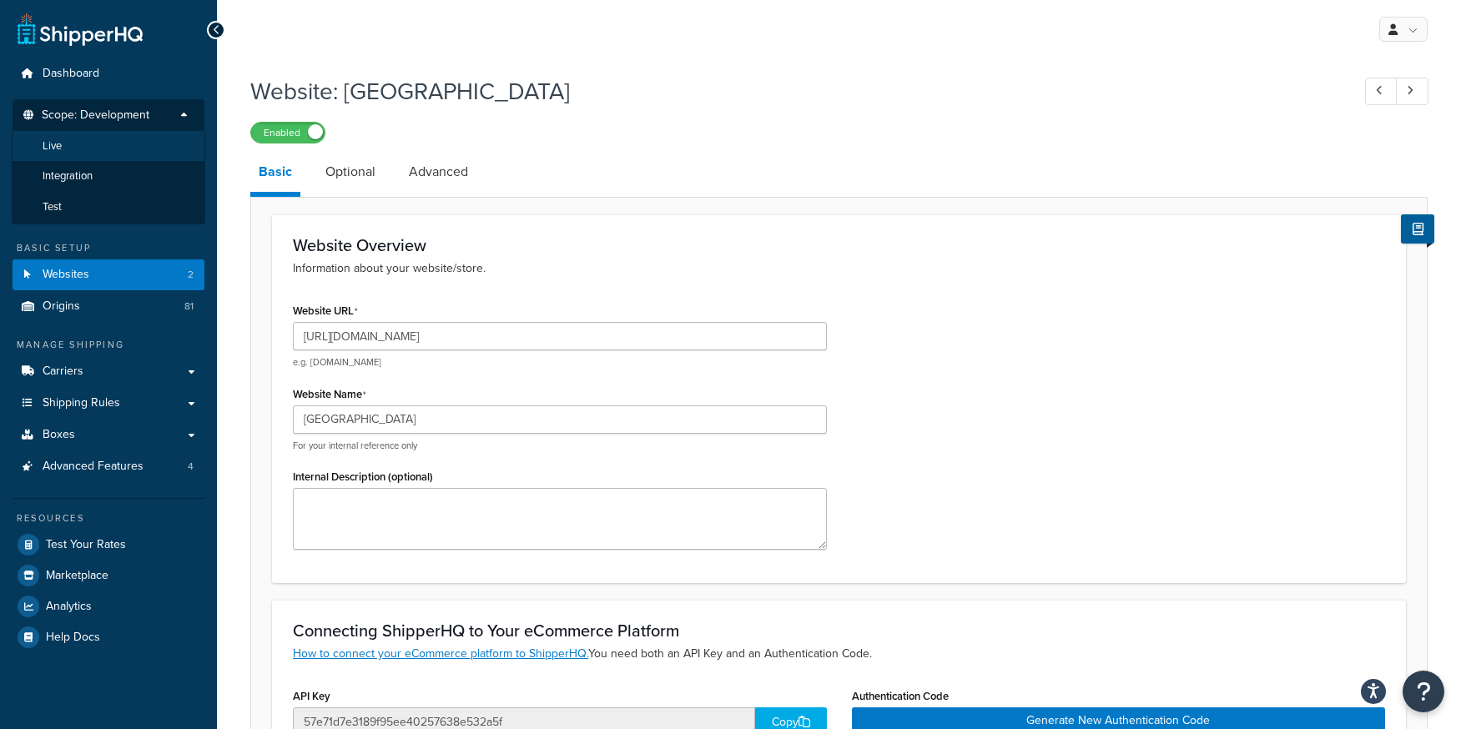
click at [85, 144] on li "Live" at bounding box center [109, 146] width 194 height 31
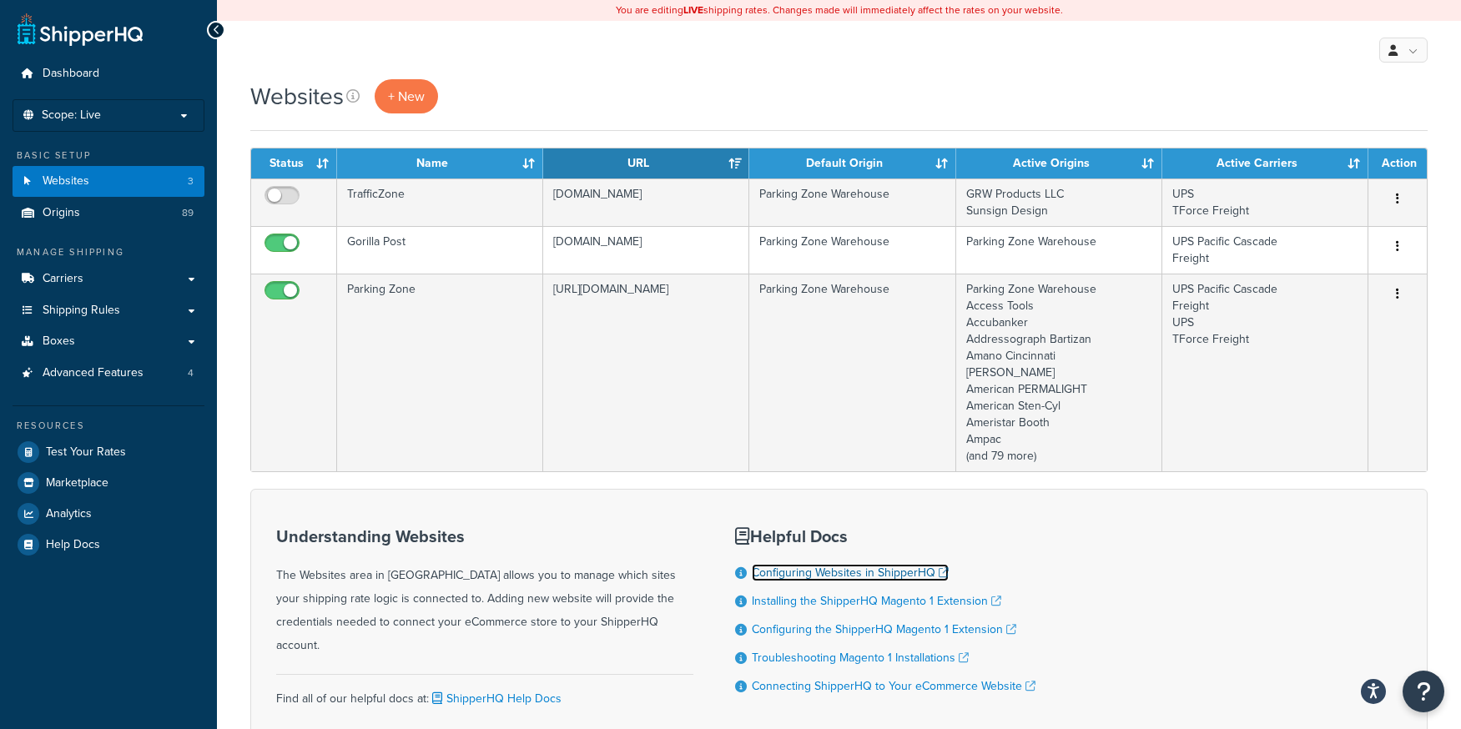
click at [863, 572] on link "Configuring Websites in ShipperHQ" at bounding box center [850, 573] width 197 height 18
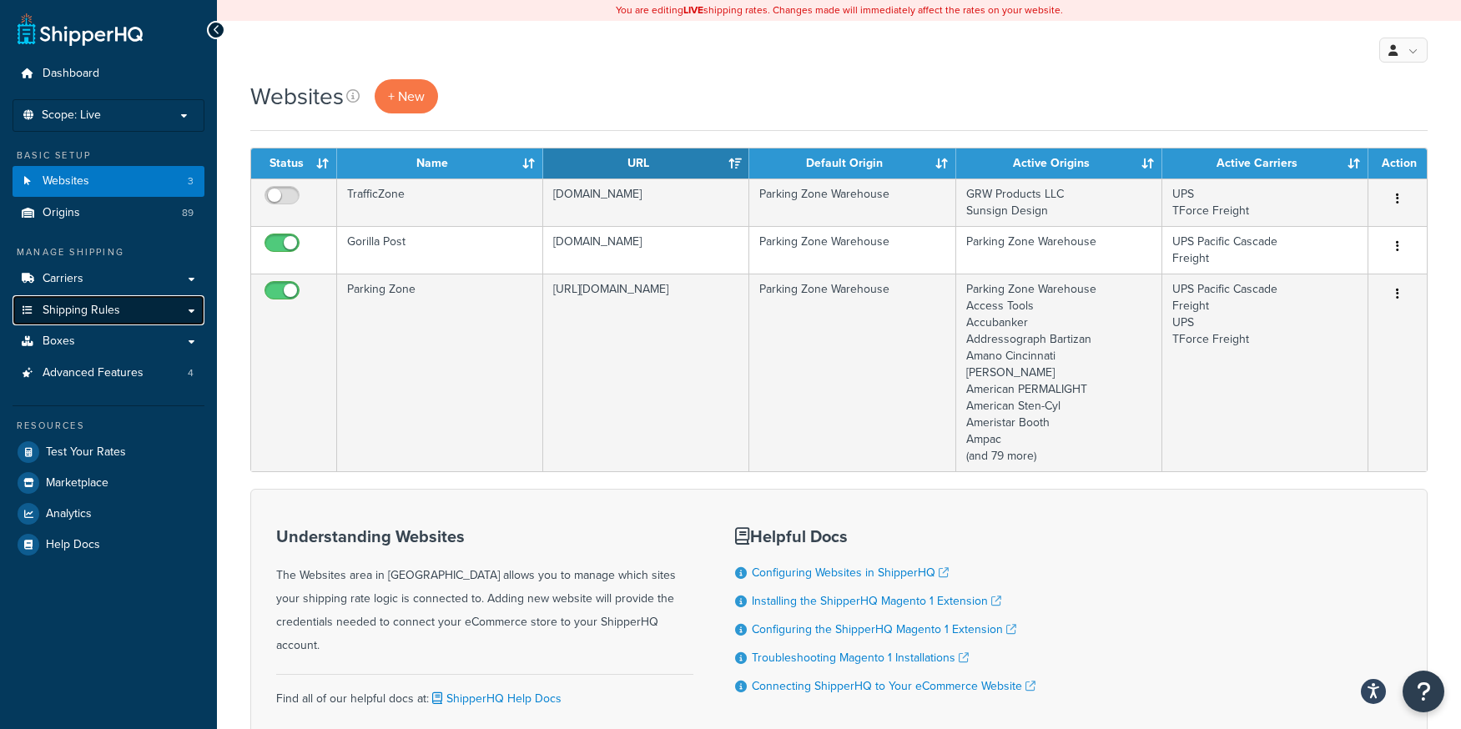
click at [195, 308] on link "Shipping Rules" at bounding box center [109, 310] width 192 height 31
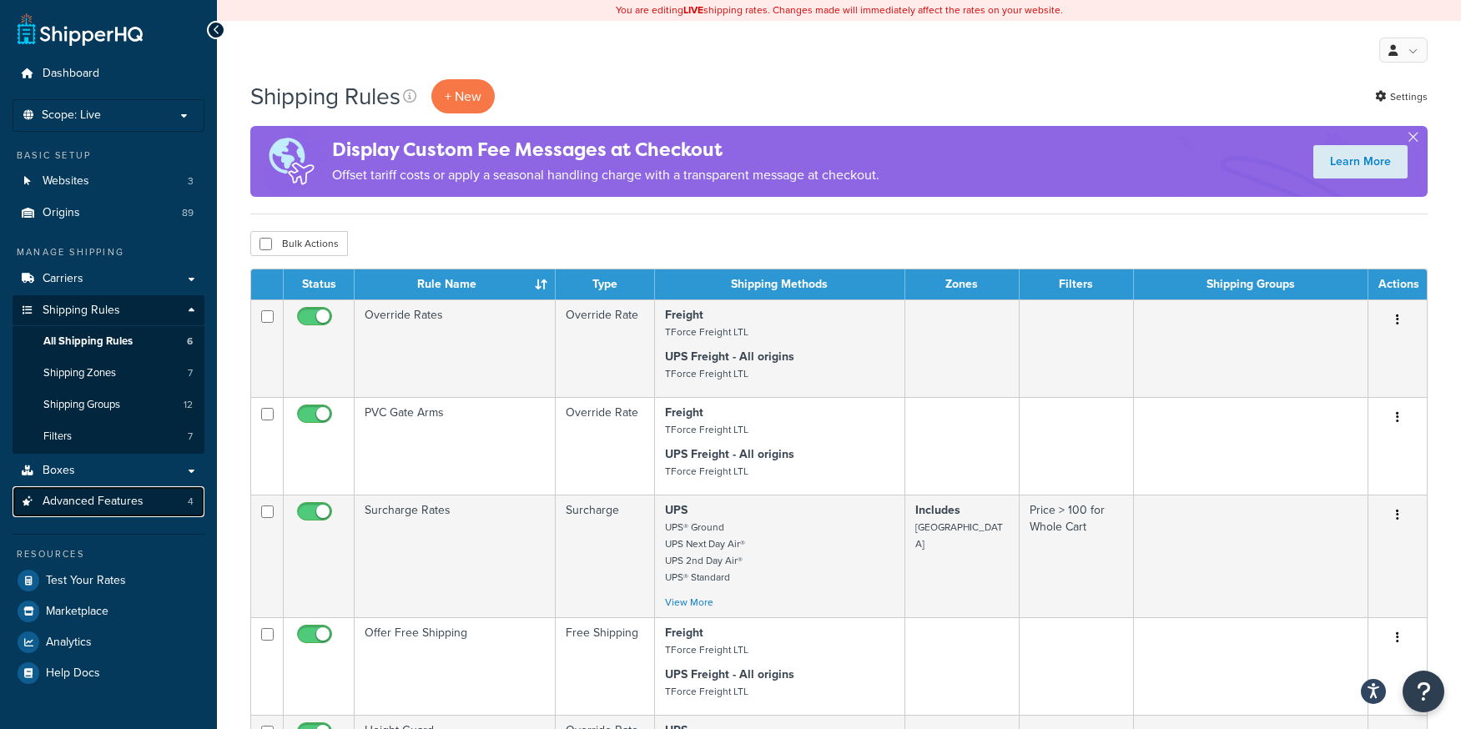
click at [133, 498] on span "Advanced Features" at bounding box center [93, 502] width 101 height 14
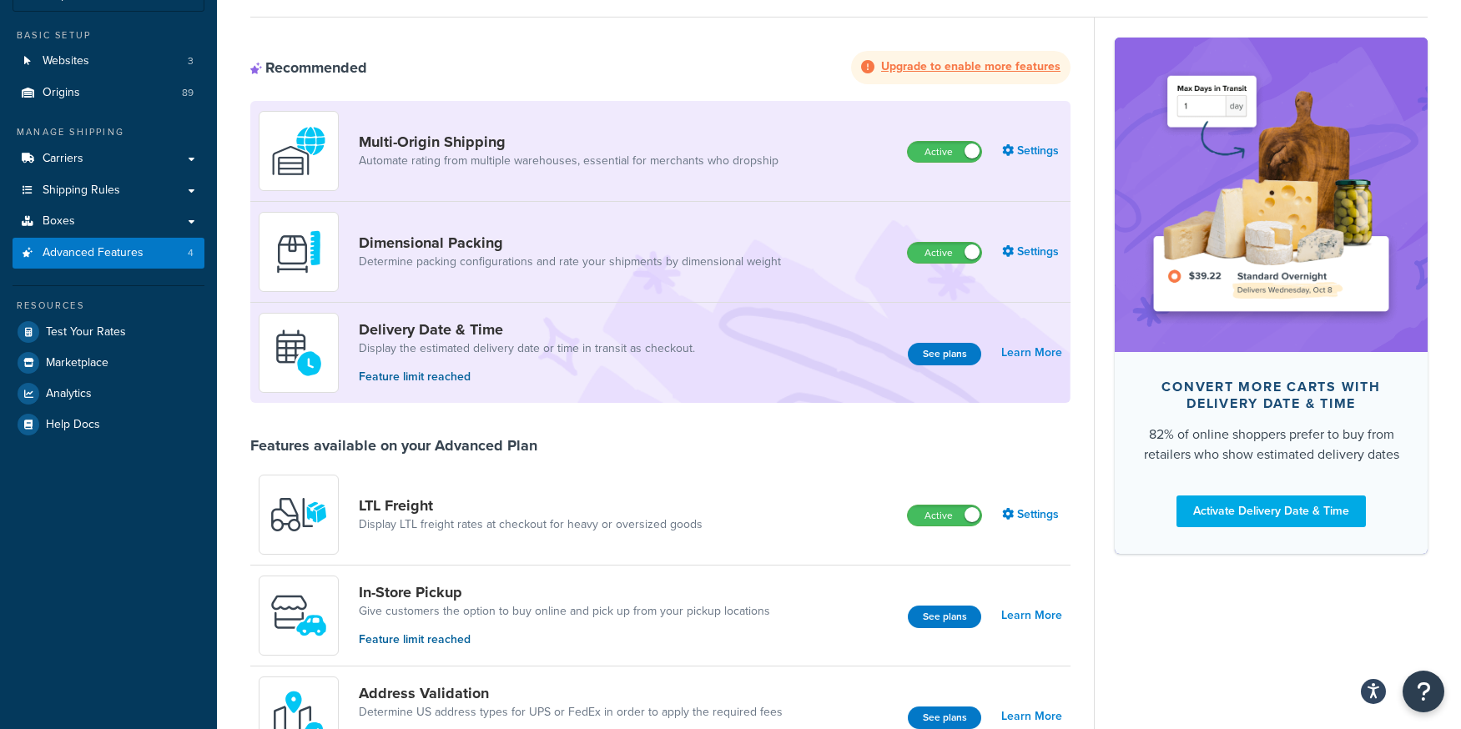
scroll to position [167, 0]
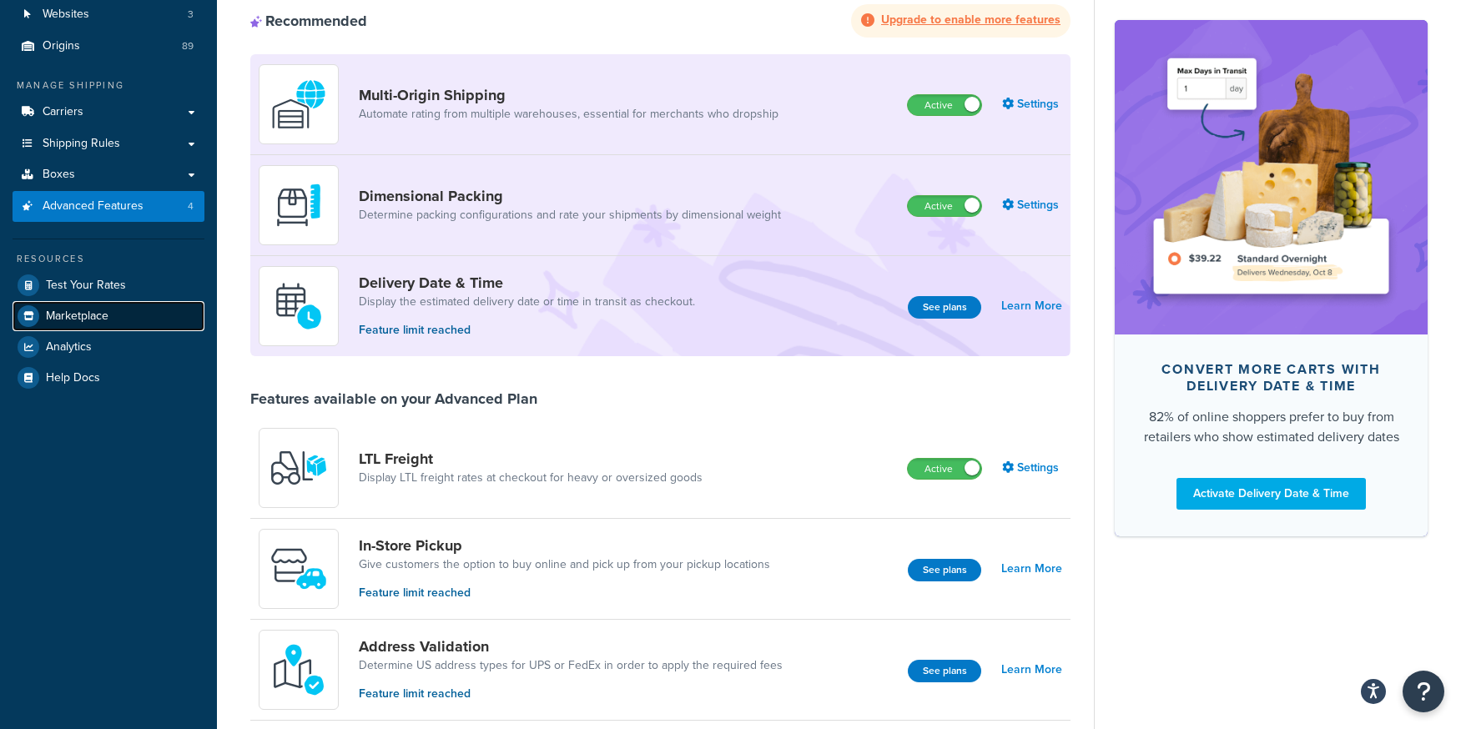
click at [104, 320] on span "Marketplace" at bounding box center [77, 317] width 63 height 14
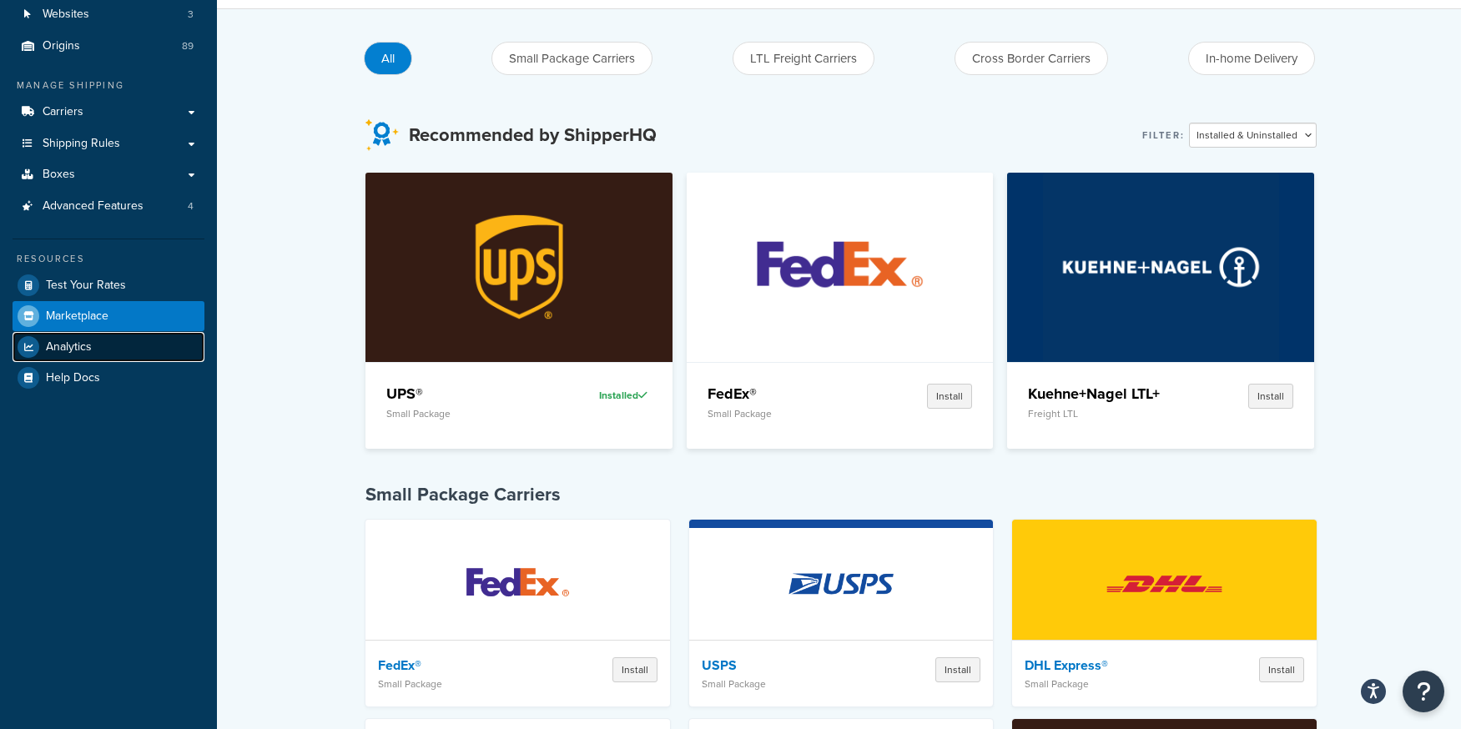
click at [98, 342] on link "Analytics" at bounding box center [109, 347] width 192 height 30
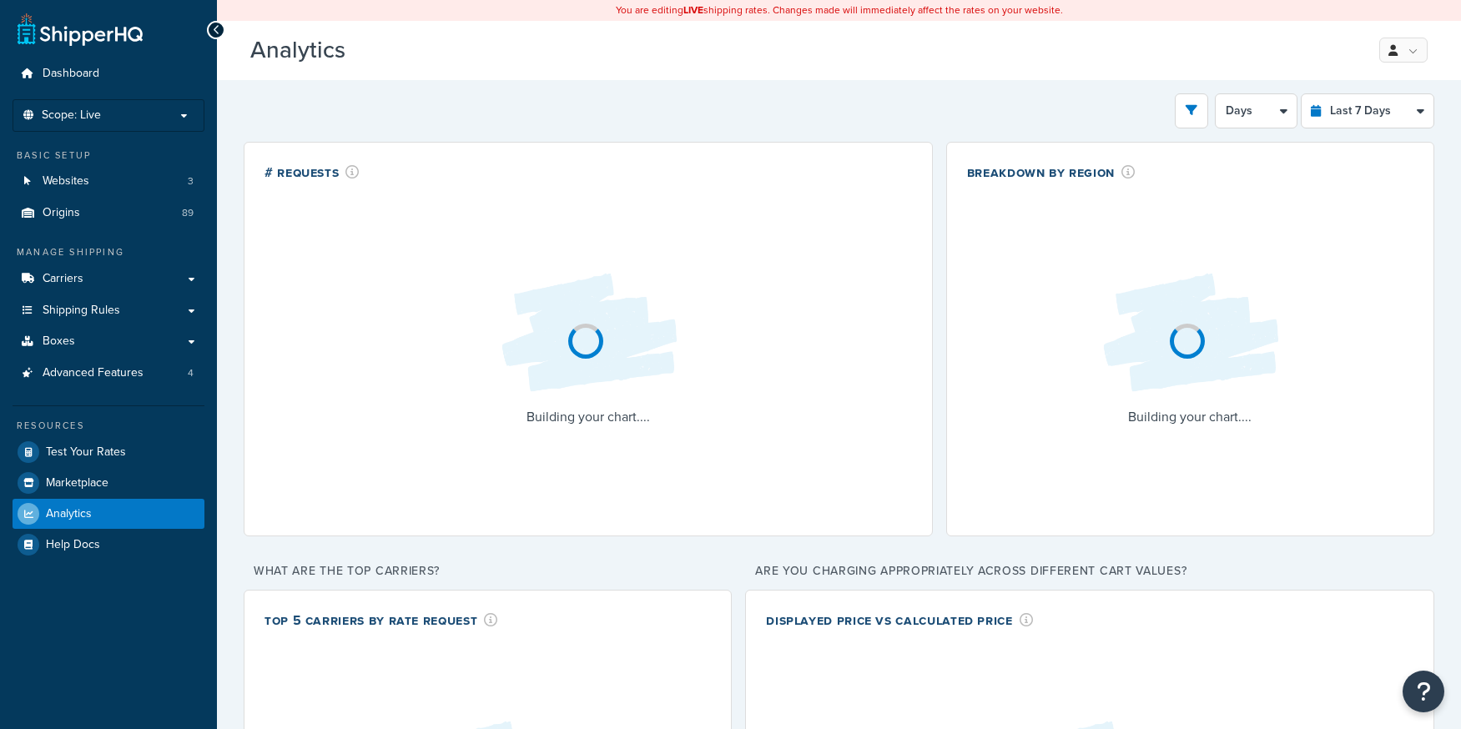
select select "last_7_days"
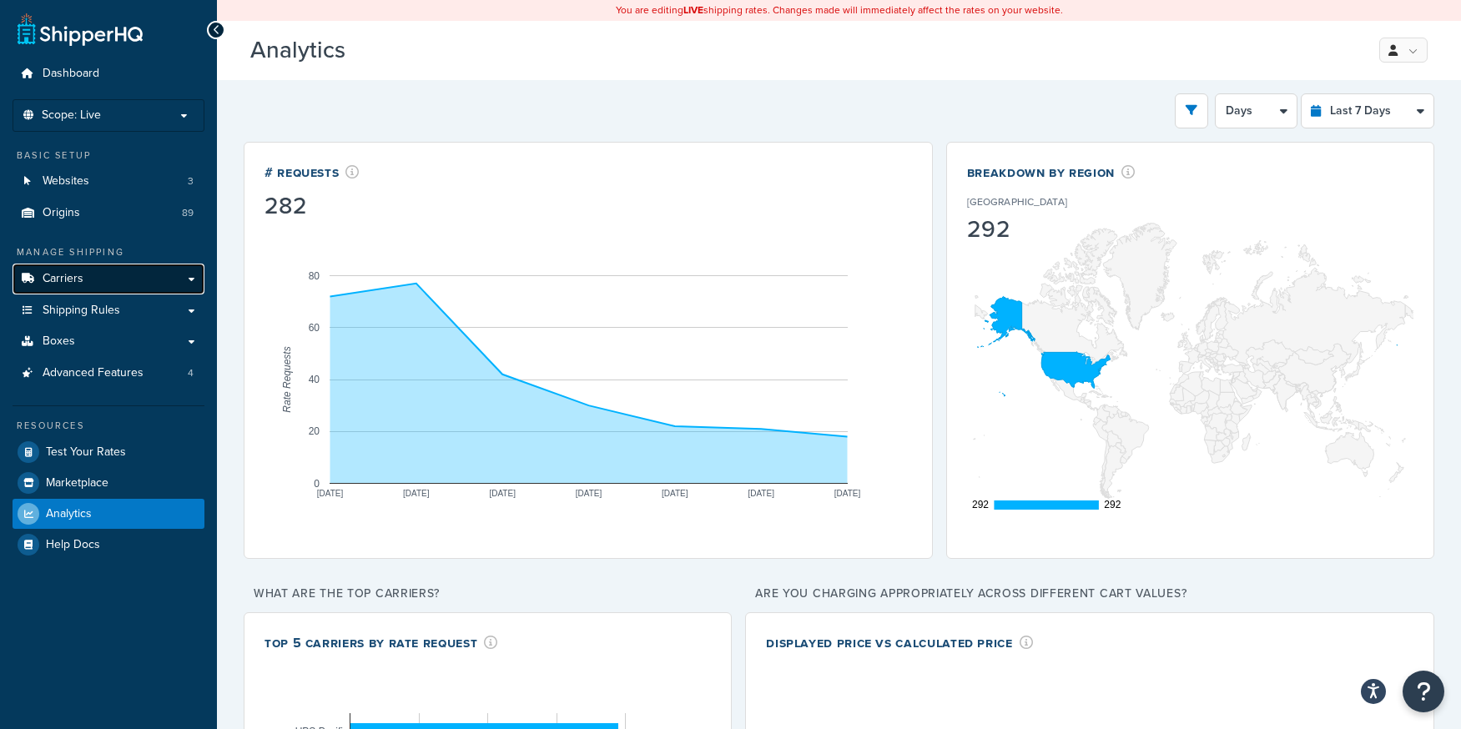
click at [84, 284] on link "Carriers" at bounding box center [109, 279] width 192 height 31
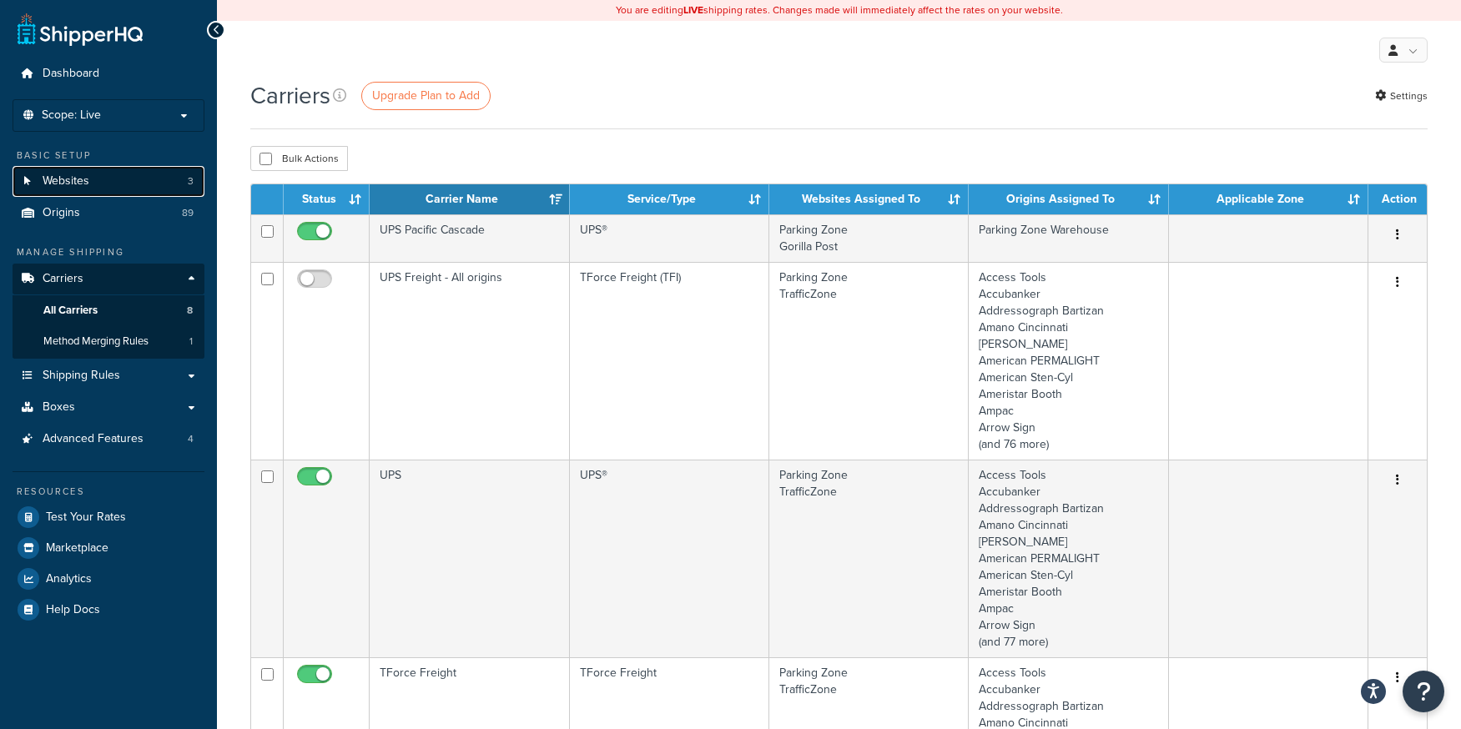
click at [110, 186] on link "Websites 3" at bounding box center [109, 181] width 192 height 31
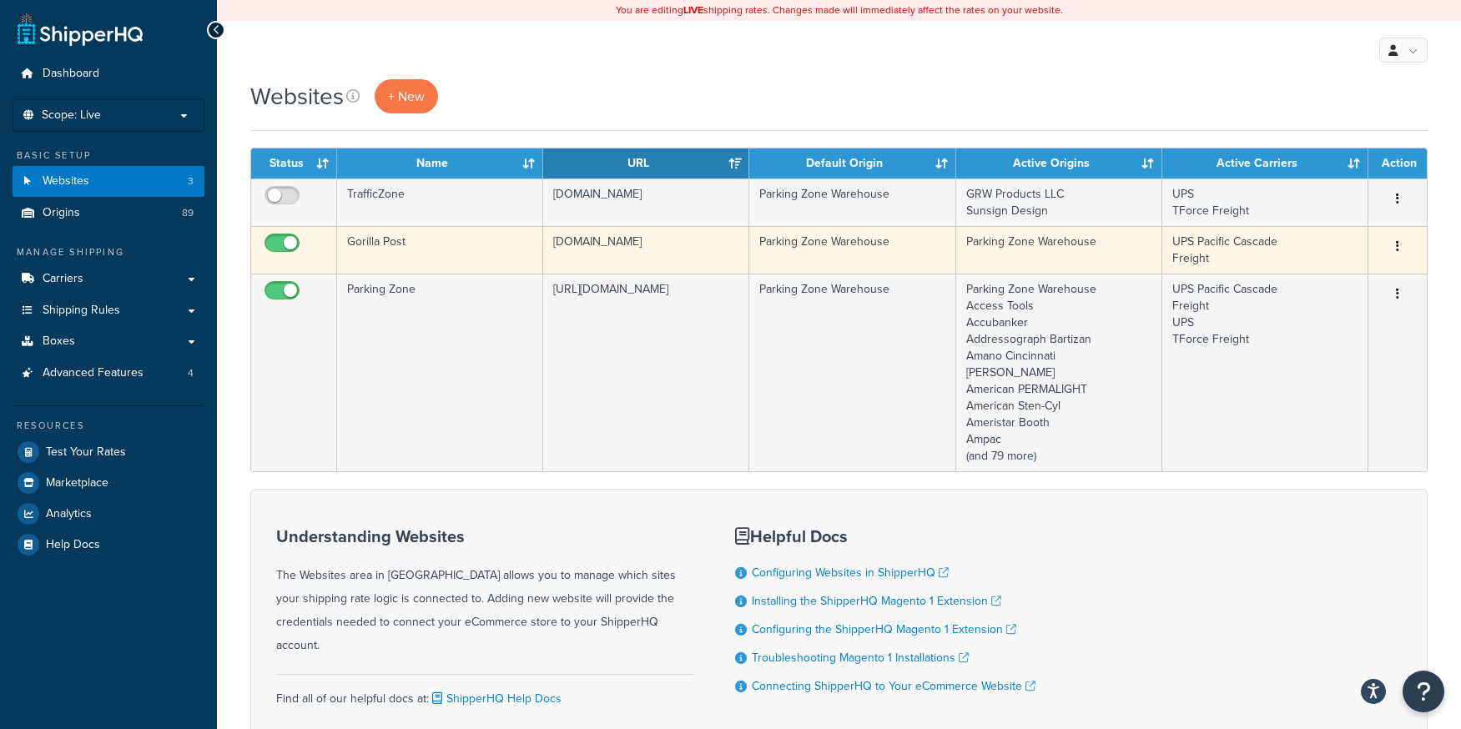
click at [1400, 248] on button "button" at bounding box center [1397, 247] width 23 height 27
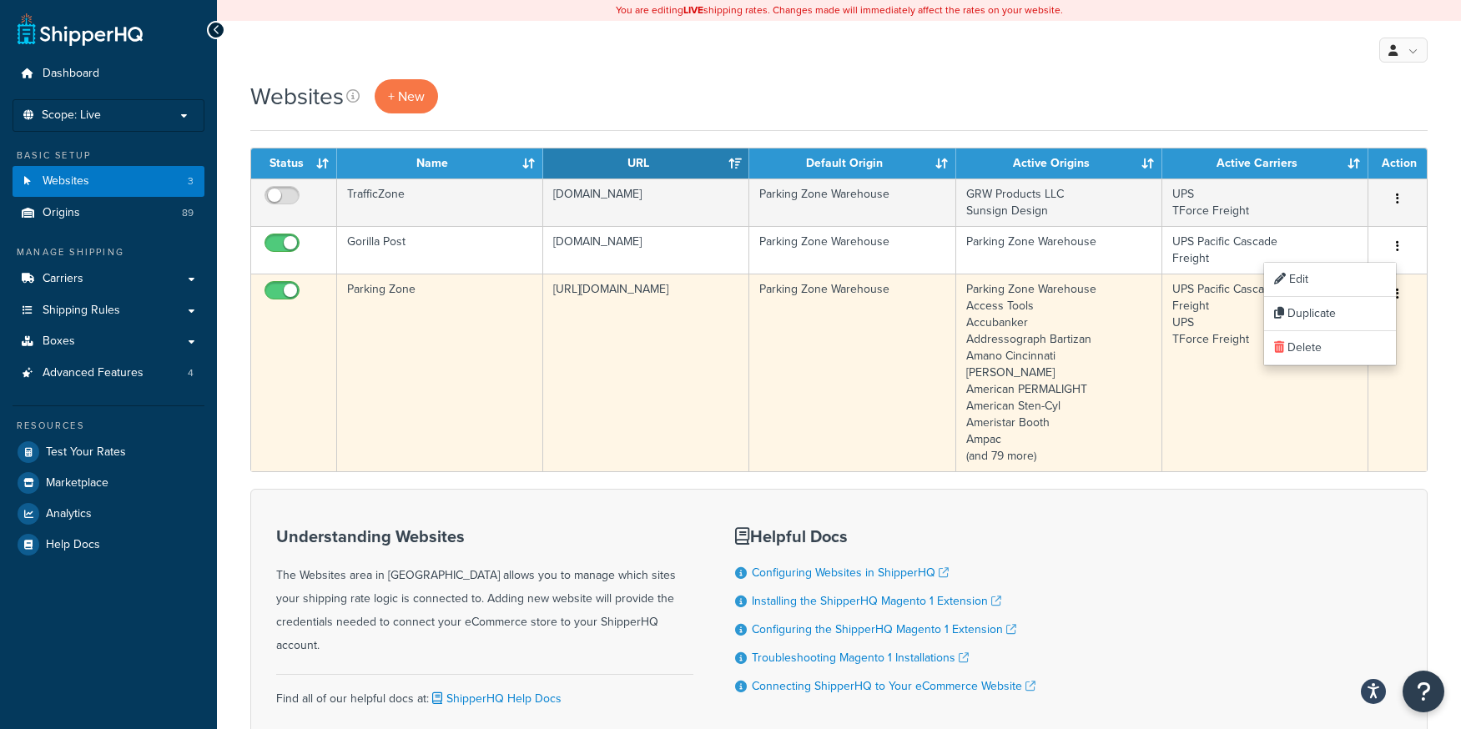
click at [619, 305] on td "[URL][DOMAIN_NAME]" at bounding box center [646, 373] width 206 height 198
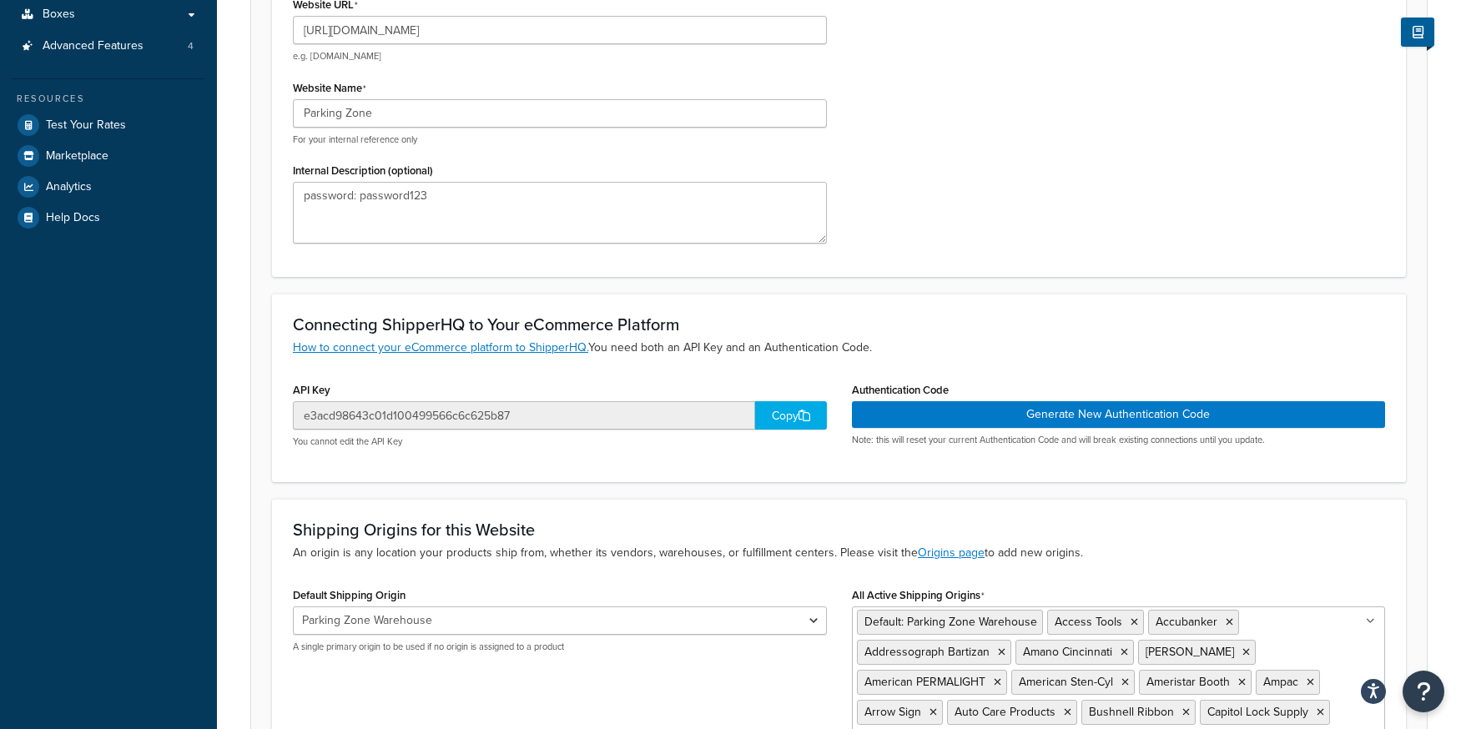
scroll to position [334, 0]
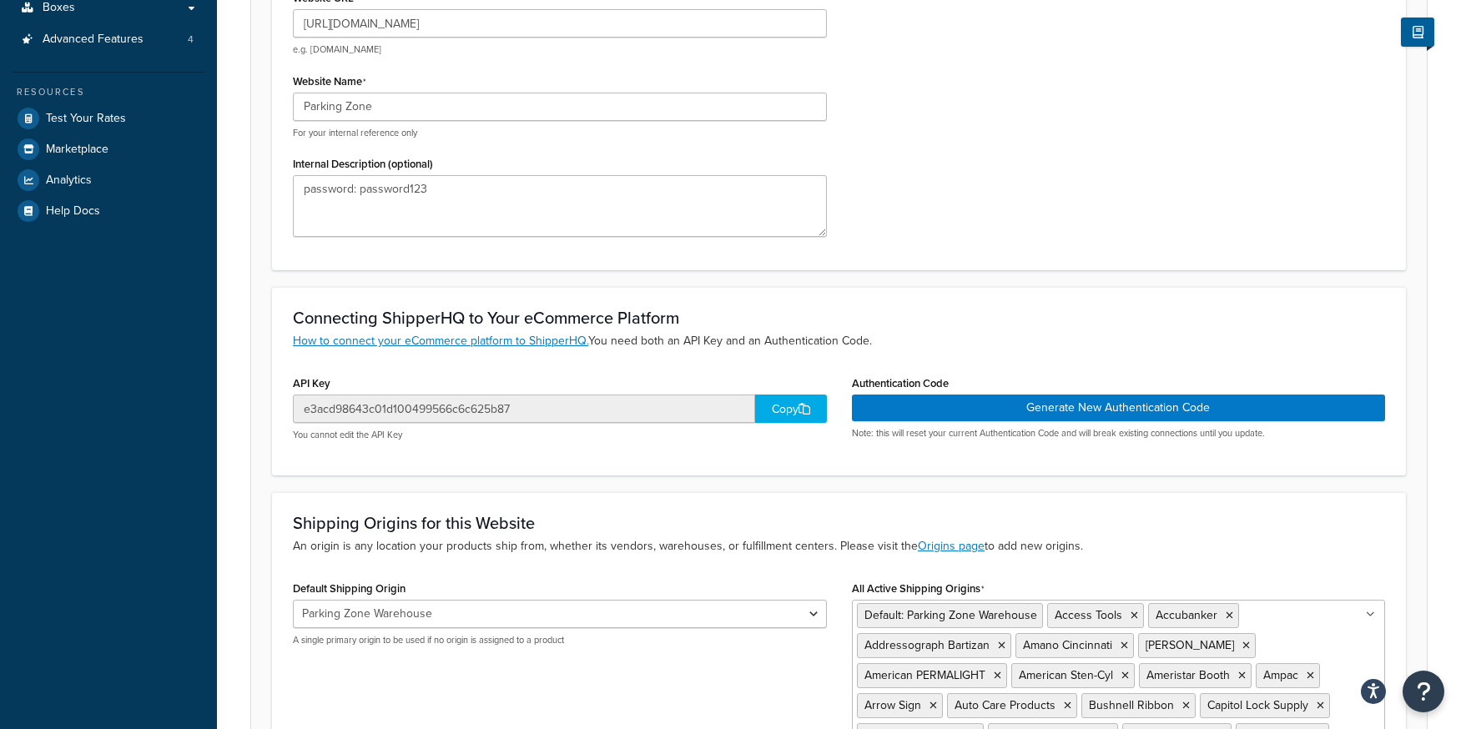
click at [782, 414] on div "Copy" at bounding box center [791, 409] width 72 height 28
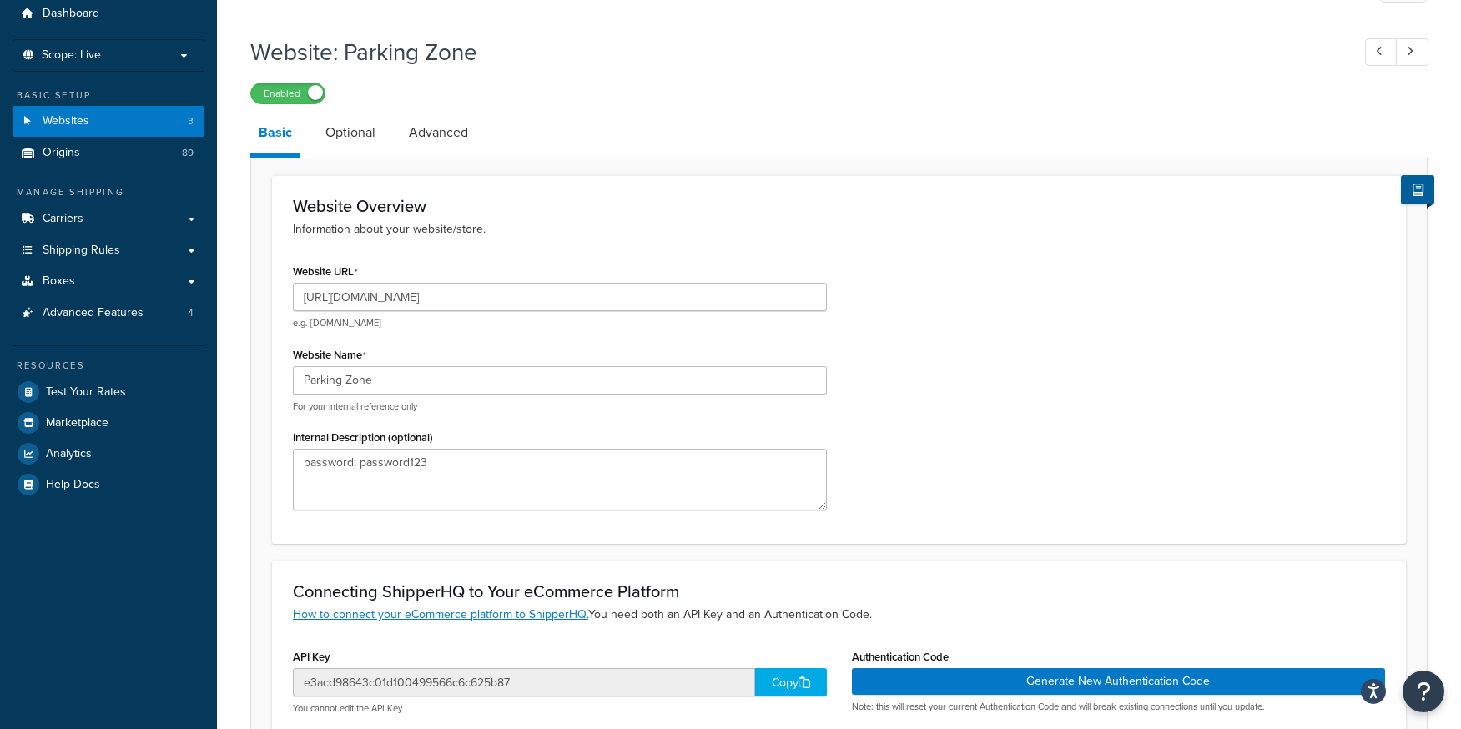
scroll to position [0, 0]
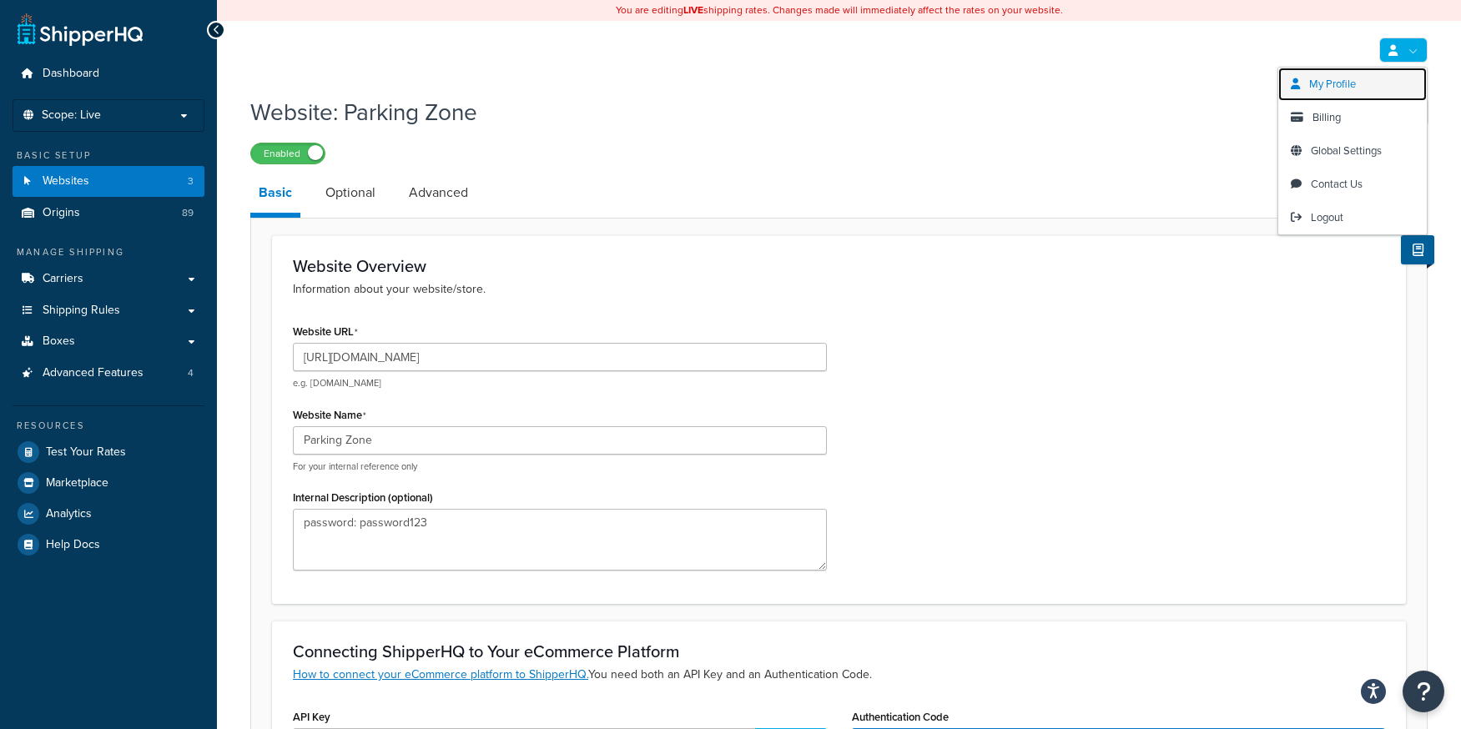
click at [1341, 85] on span "My Profile" at bounding box center [1332, 84] width 47 height 16
